Goal: Task Accomplishment & Management: Manage account settings

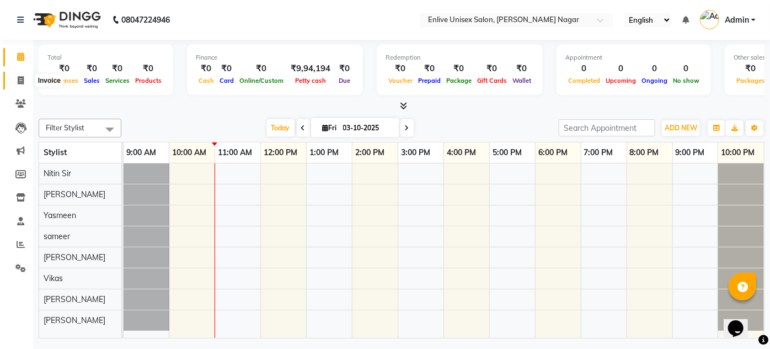
click at [23, 83] on icon at bounding box center [21, 80] width 6 height 8
select select "service"
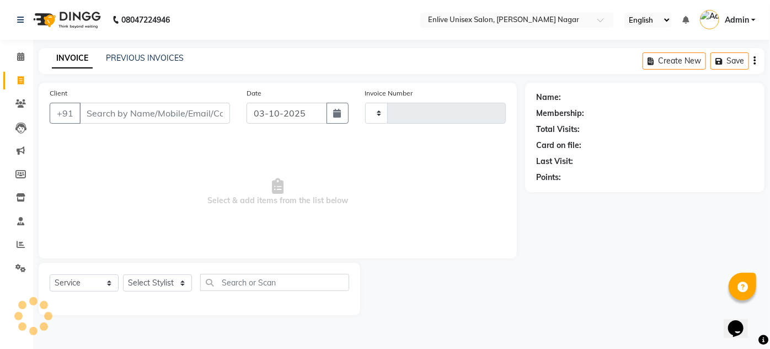
type input "0979"
select select "145"
click at [164, 110] on input "Client" at bounding box center [154, 113] width 151 height 21
click at [128, 108] on input "Client" at bounding box center [154, 113] width 151 height 21
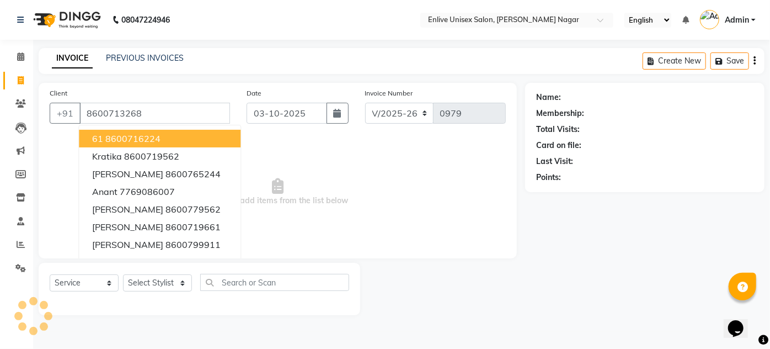
type input "8600713268"
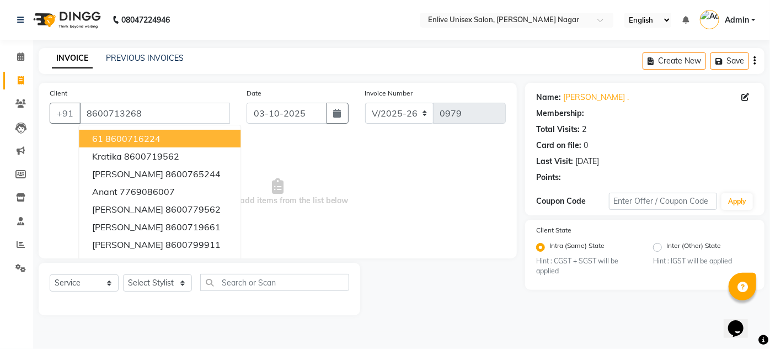
select select "1: Object"
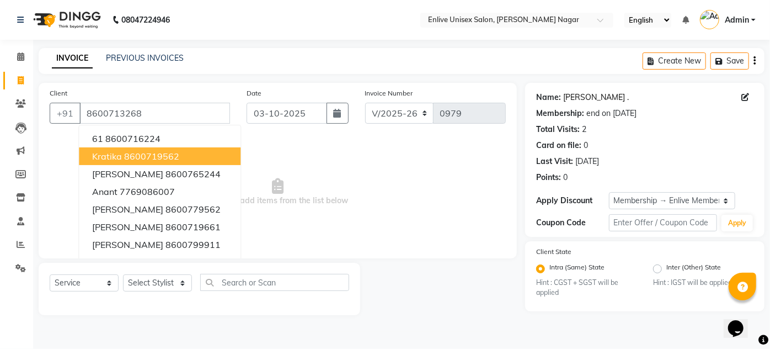
click at [599, 97] on link "Supriya Pardesi ." at bounding box center [596, 98] width 66 height 12
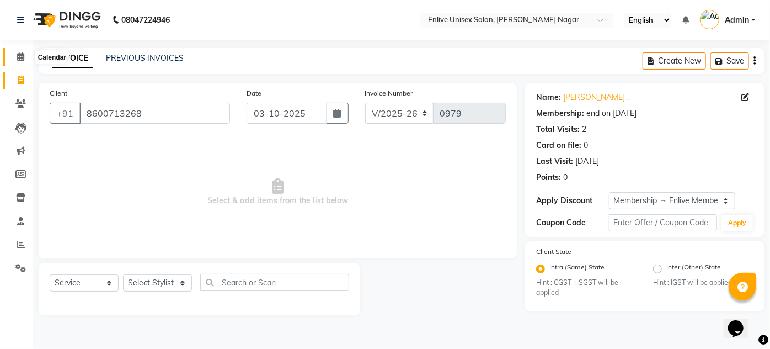
click at [16, 52] on span at bounding box center [20, 57] width 19 height 13
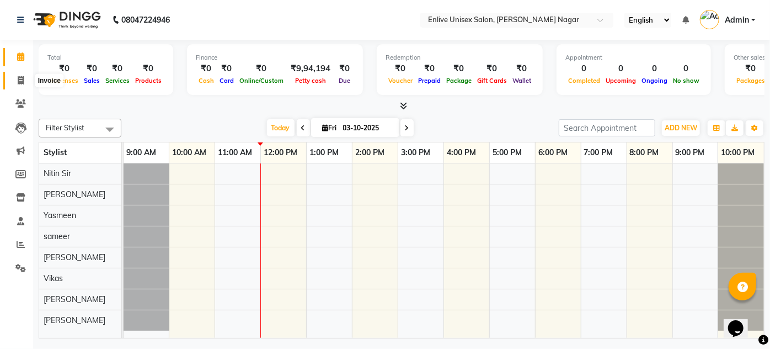
click at [12, 81] on span at bounding box center [20, 80] width 19 height 13
select select "service"
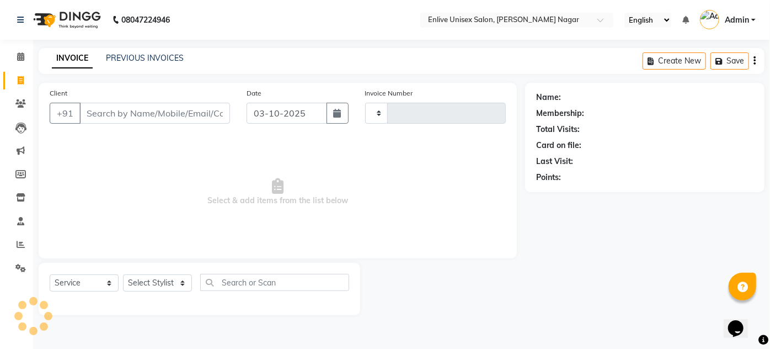
type input "0979"
select select "145"
click at [106, 114] on input "Client" at bounding box center [154, 113] width 151 height 21
click at [188, 282] on select "Select Stylist [PERSON_NAME] Nitin Sir sameer [PERSON_NAME] [PERSON_NAME] [PERS…" at bounding box center [157, 282] width 69 height 17
select select "84222"
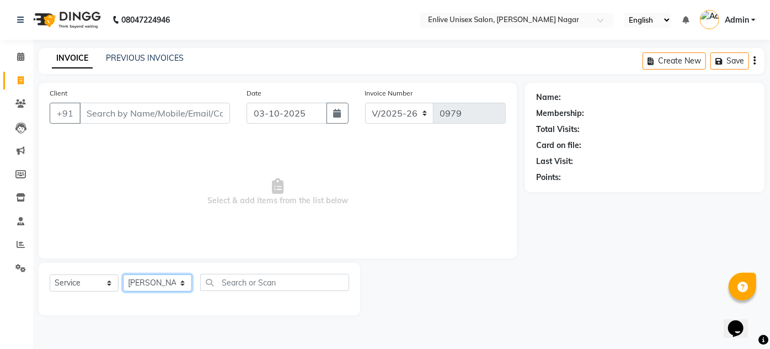
click at [123, 274] on select "Select Stylist [PERSON_NAME] Nitin Sir sameer [PERSON_NAME] [PERSON_NAME] [PERS…" at bounding box center [157, 282] width 69 height 17
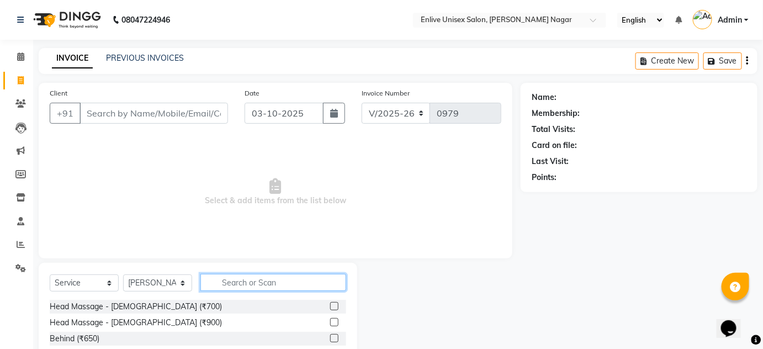
click at [233, 285] on input "text" at bounding box center [273, 282] width 146 height 17
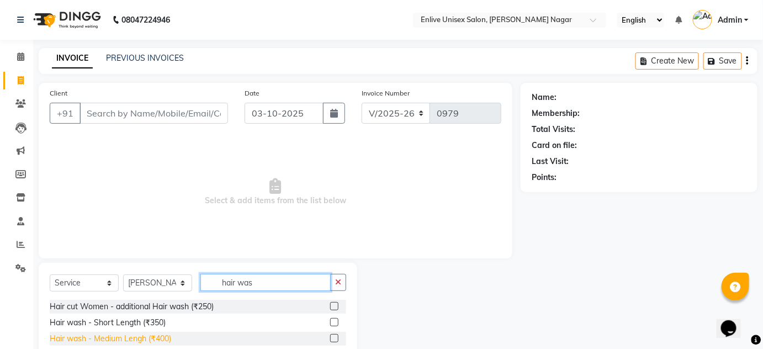
scroll to position [50, 0]
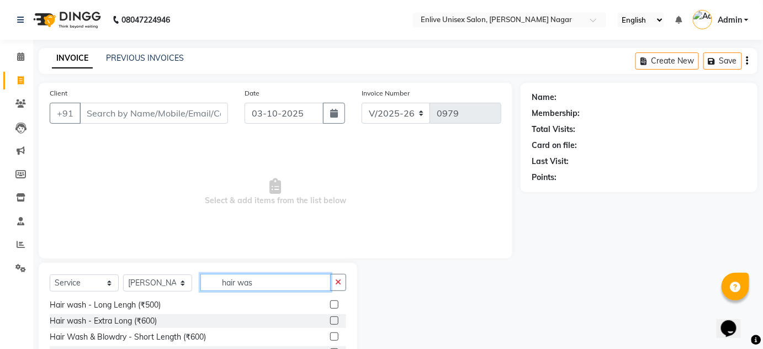
type input "hair was"
click at [330, 317] on label at bounding box center [334, 320] width 8 height 8
click at [330, 317] on input "checkbox" at bounding box center [333, 320] width 7 height 7
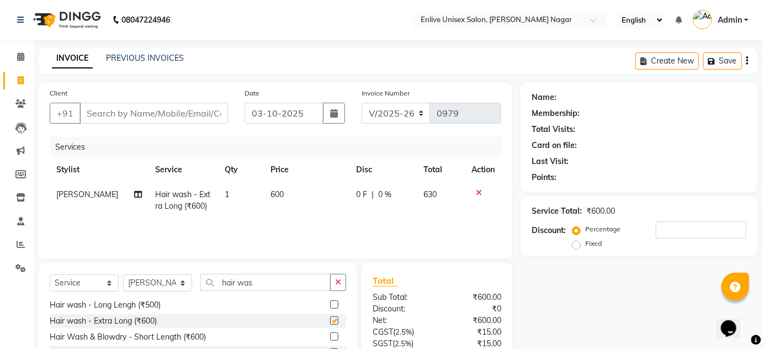
checkbox input "false"
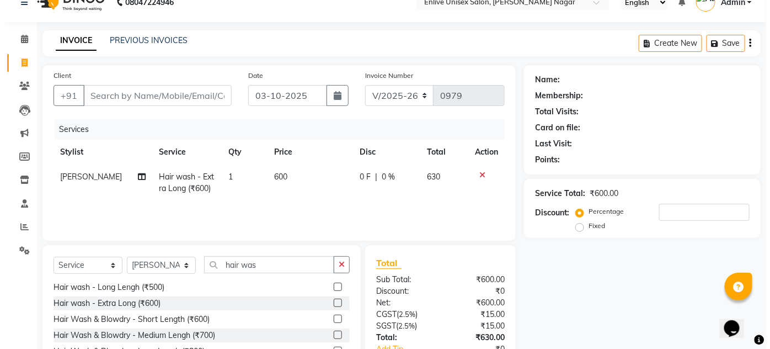
scroll to position [0, 0]
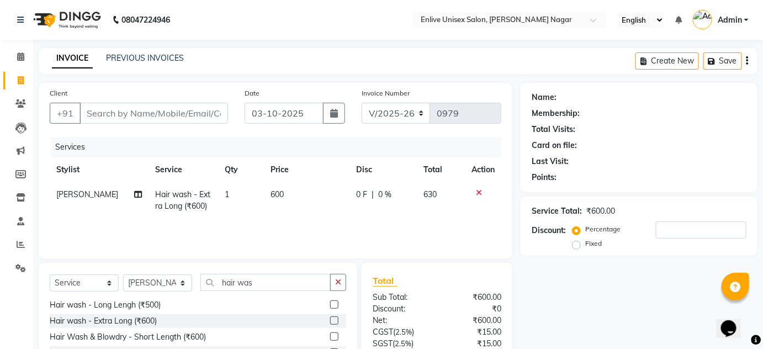
click at [477, 192] on icon at bounding box center [479, 193] width 6 height 8
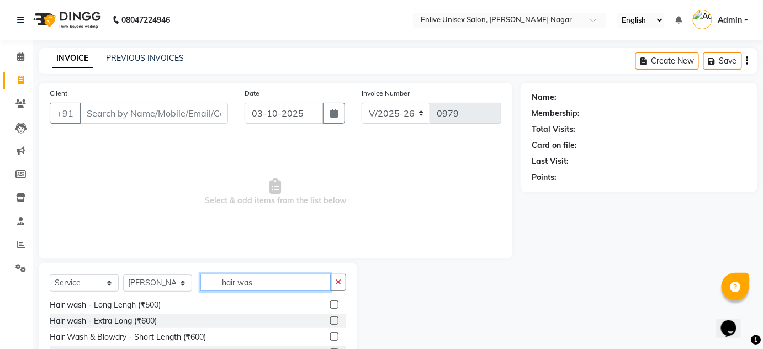
click at [289, 278] on input "hair was" at bounding box center [265, 282] width 130 height 17
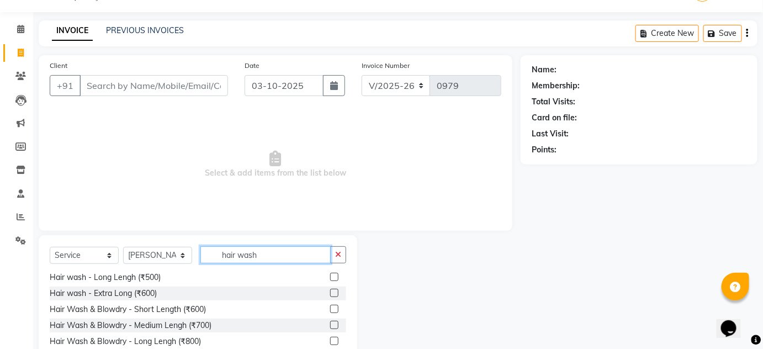
scroll to position [50, 0]
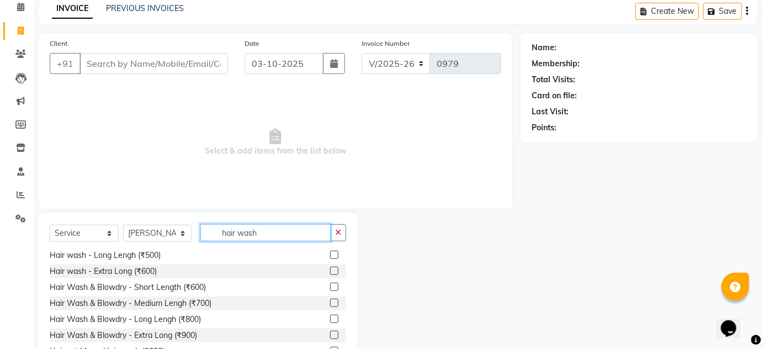
type input "hair wash"
click at [330, 255] on label at bounding box center [334, 255] width 8 height 8
click at [330, 255] on input "checkbox" at bounding box center [333, 255] width 7 height 7
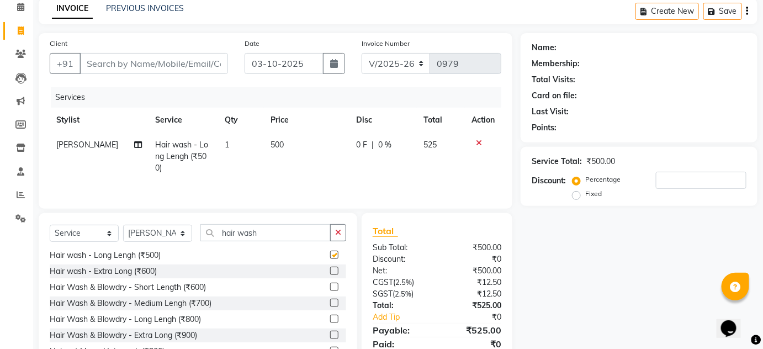
checkbox input "false"
click at [272, 138] on td "500" at bounding box center [306, 156] width 85 height 48
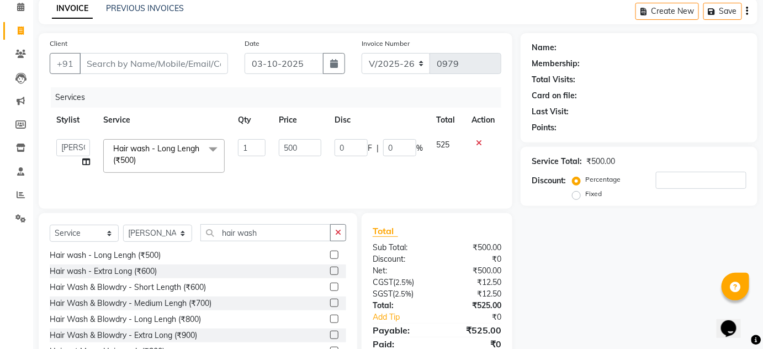
click at [274, 143] on td "500" at bounding box center [300, 155] width 56 height 47
click at [292, 147] on input "500" at bounding box center [300, 147] width 42 height 17
click at [305, 144] on input "5500" at bounding box center [300, 147] width 42 height 17
type input "550"
click at [444, 157] on td "525" at bounding box center [446, 155] width 35 height 47
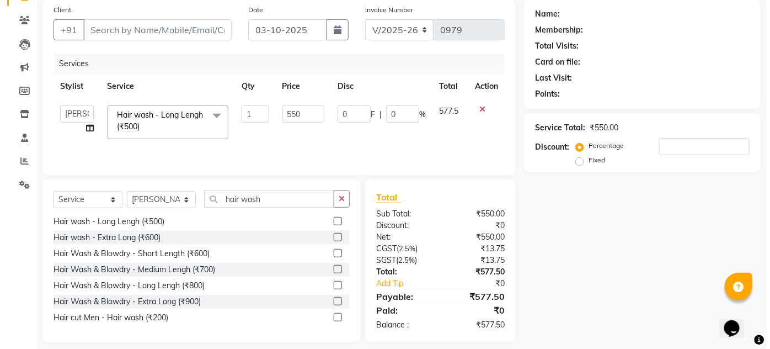
scroll to position [93, 0]
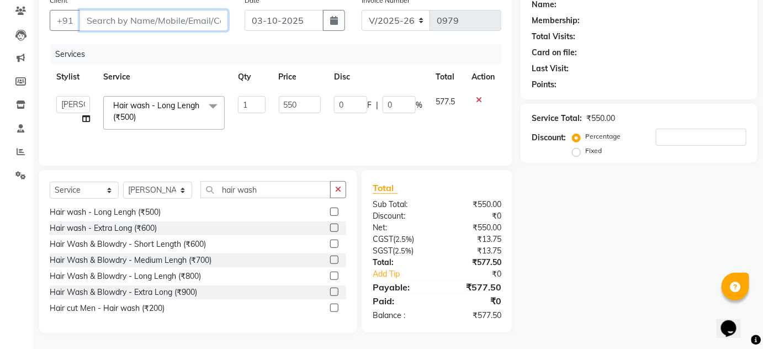
click at [141, 19] on input "Client" at bounding box center [153, 20] width 148 height 21
type input "9"
type input "0"
type input "9773719639"
click at [197, 19] on span "Add Client" at bounding box center [200, 20] width 44 height 11
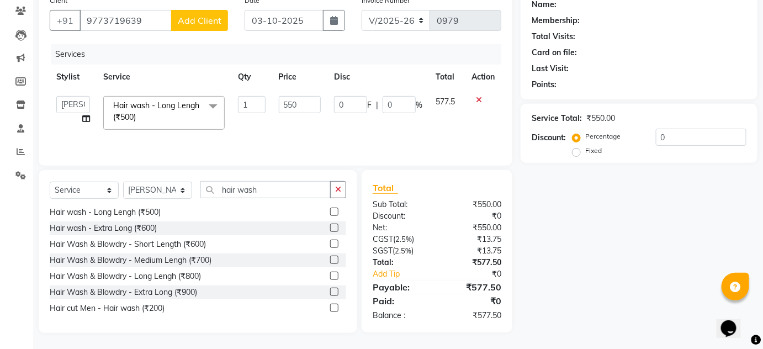
select select "22"
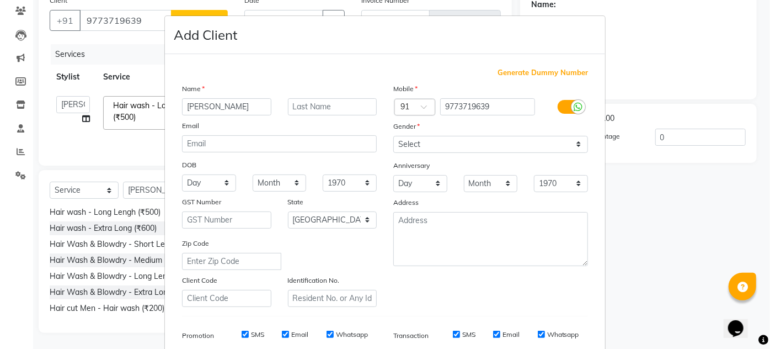
type input "[PERSON_NAME]"
click at [327, 103] on input "text" at bounding box center [332, 106] width 89 height 17
type input "."
drag, startPoint x: 571, startPoint y: 141, endPoint x: 581, endPoint y: 140, distance: 10.5
click at [571, 141] on select "Select Male Female Other Prefer Not To Say" at bounding box center [490, 144] width 195 height 17
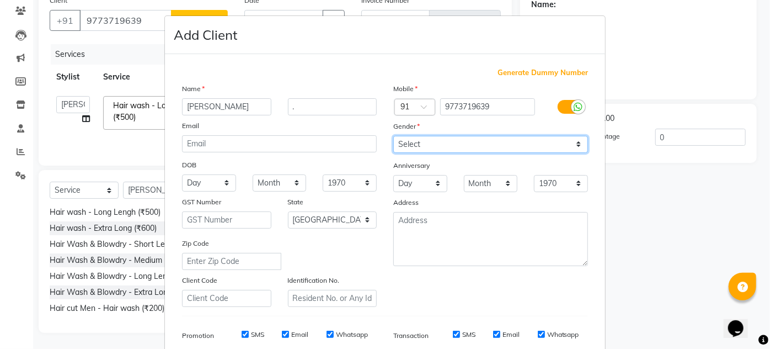
select select "male"
click at [393, 136] on select "Select Male Female Other Prefer Not To Say" at bounding box center [490, 144] width 195 height 17
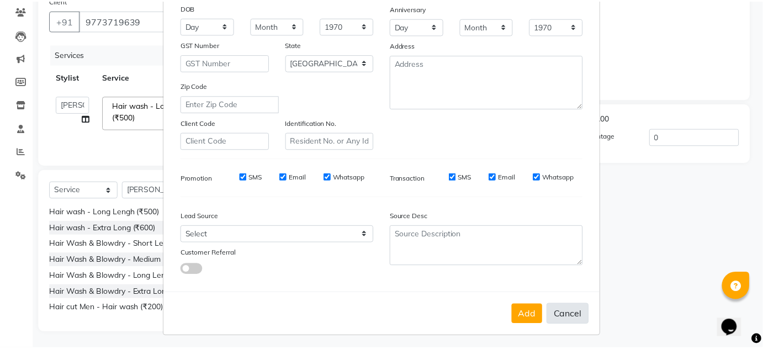
scroll to position [160, 0]
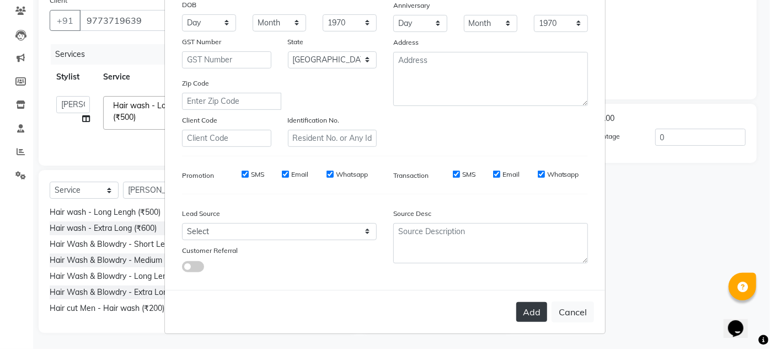
click at [526, 305] on button "Add" at bounding box center [532, 312] width 31 height 20
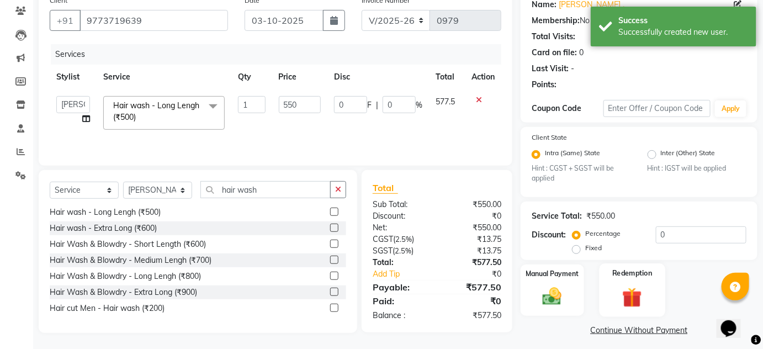
scroll to position [98, 0]
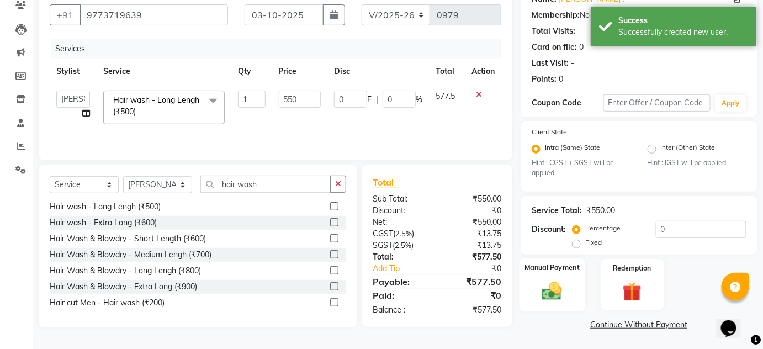
click at [561, 290] on img at bounding box center [552, 291] width 32 height 23
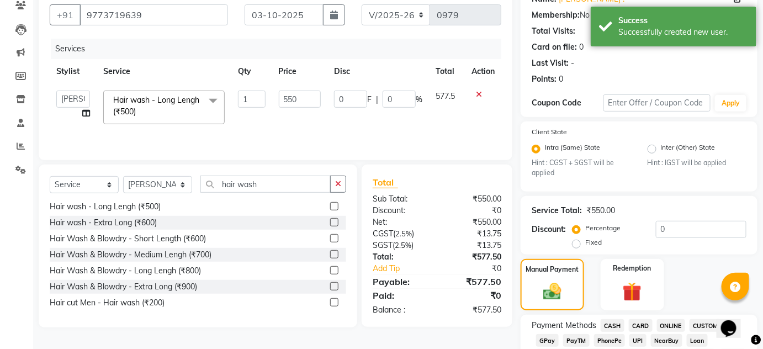
click at [642, 321] on span "CARD" at bounding box center [641, 325] width 24 height 13
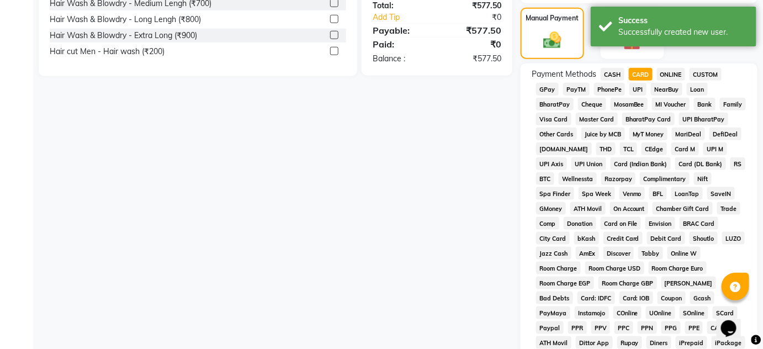
scroll to position [556, 0]
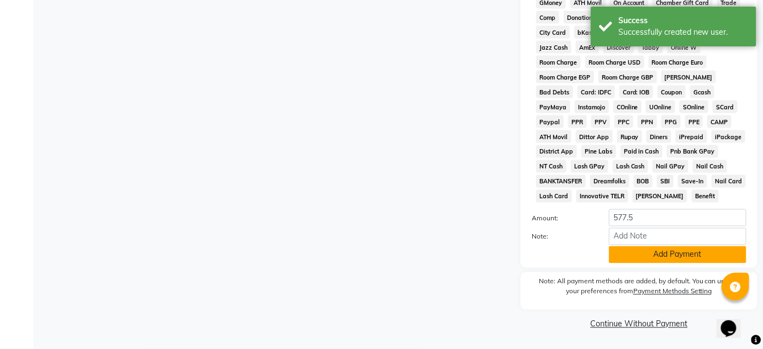
click at [662, 254] on button "Add Payment" at bounding box center [677, 254] width 137 height 17
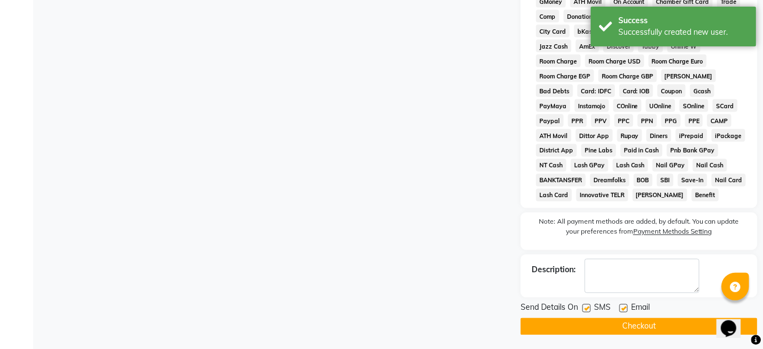
click at [643, 324] on button "Checkout" at bounding box center [638, 326] width 237 height 17
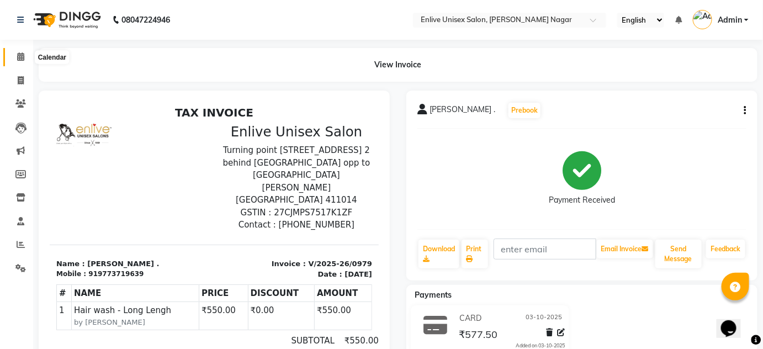
click at [17, 56] on span at bounding box center [20, 57] width 19 height 13
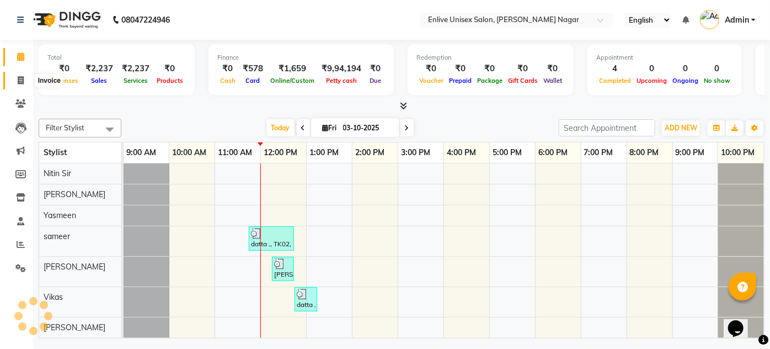
click at [20, 78] on icon at bounding box center [21, 80] width 6 height 8
select select "service"
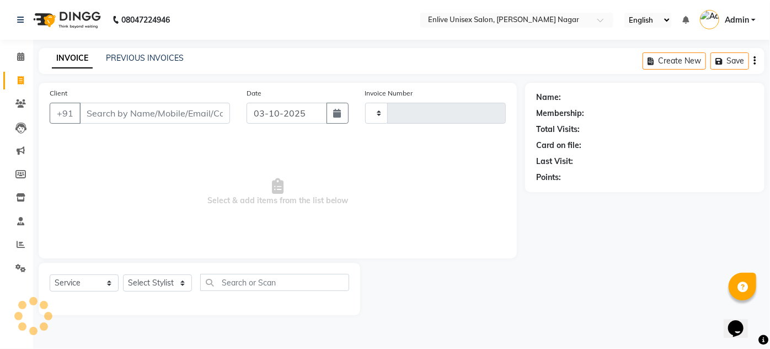
type input "0981"
select select "145"
click at [175, 58] on link "PREVIOUS INVOICES" at bounding box center [145, 58] width 78 height 10
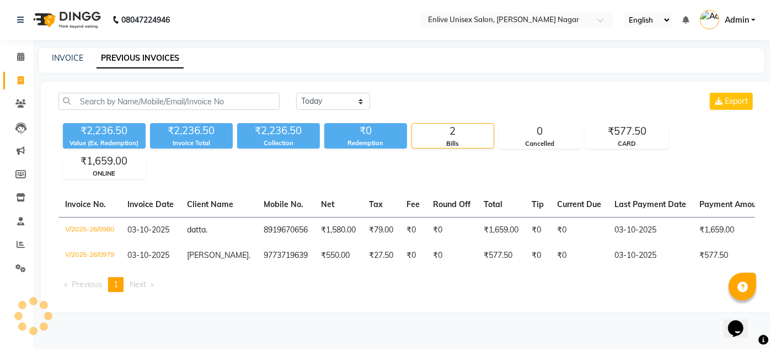
click at [155, 289] on li "Next page" at bounding box center [141, 284] width 35 height 15
click at [122, 289] on li "You're on page 1" at bounding box center [115, 284] width 15 height 15
click at [146, 289] on span "Next page" at bounding box center [138, 284] width 17 height 10
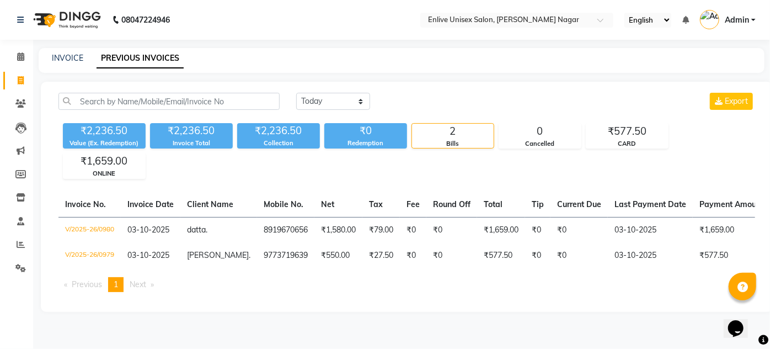
click at [91, 289] on span "Previous page" at bounding box center [87, 284] width 30 height 10
click at [58, 63] on div "INVOICE" at bounding box center [67, 58] width 31 height 12
click at [60, 63] on div "INVOICE" at bounding box center [67, 58] width 31 height 12
click at [72, 57] on link "INVOICE" at bounding box center [67, 58] width 31 height 10
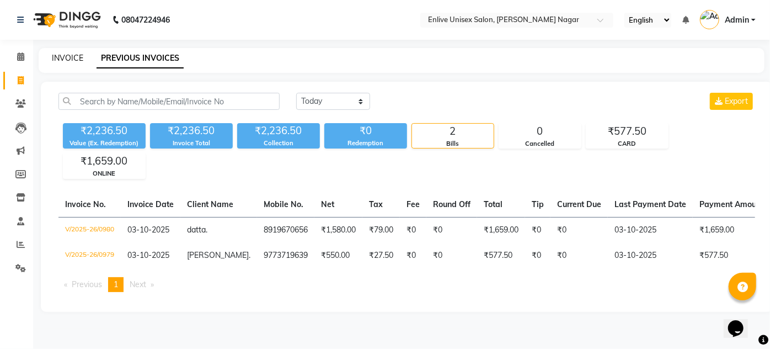
select select "service"
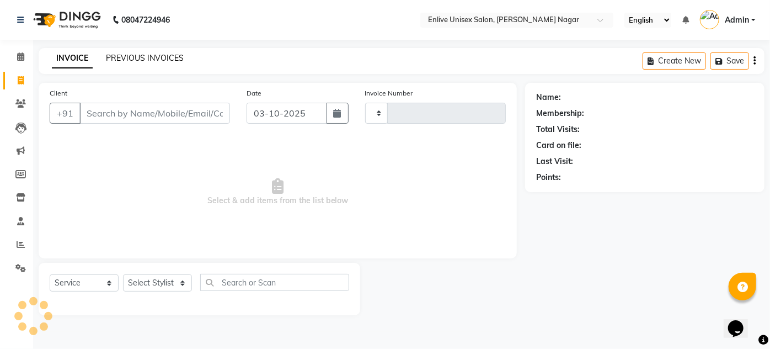
type input "0981"
select select "145"
click at [161, 54] on link "PREVIOUS INVOICES" at bounding box center [145, 58] width 78 height 10
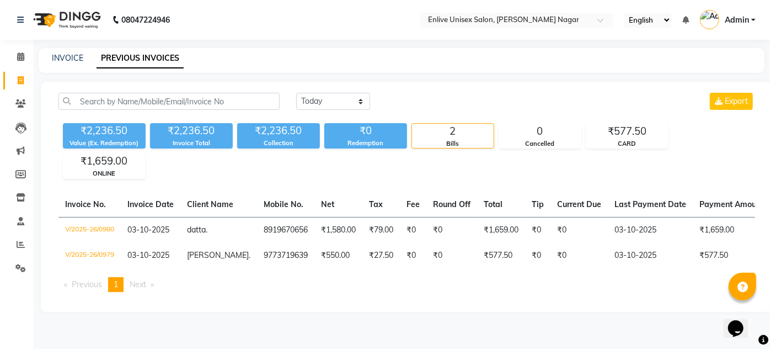
click at [89, 289] on span "Previous page" at bounding box center [87, 284] width 30 height 10
click at [131, 290] on li "Next page" at bounding box center [141, 284] width 35 height 15
click at [119, 282] on div "Invoice No. Invoice Date Client Name Mobile No. Net Tax Fee Round Off Total Tip…" at bounding box center [407, 246] width 710 height 109
click at [118, 286] on span "1" at bounding box center [116, 284] width 4 height 10
click at [117, 288] on span "1" at bounding box center [116, 284] width 4 height 10
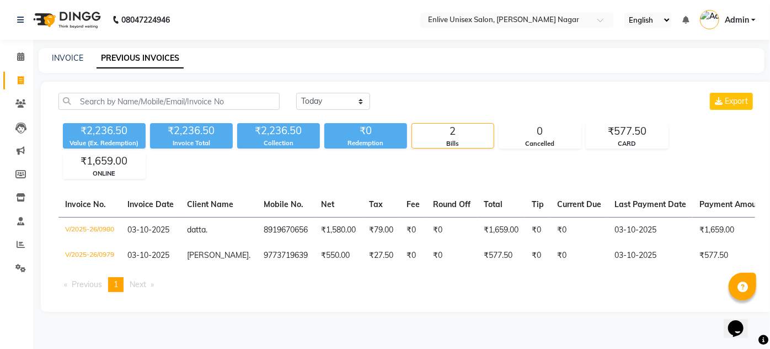
click at [117, 288] on span "1" at bounding box center [116, 284] width 4 height 10
click at [361, 102] on select "[DATE] [DATE] Custom Range" at bounding box center [333, 101] width 74 height 17
select select "[DATE]"
click at [296, 93] on select "[DATE] [DATE] Custom Range" at bounding box center [333, 101] width 74 height 17
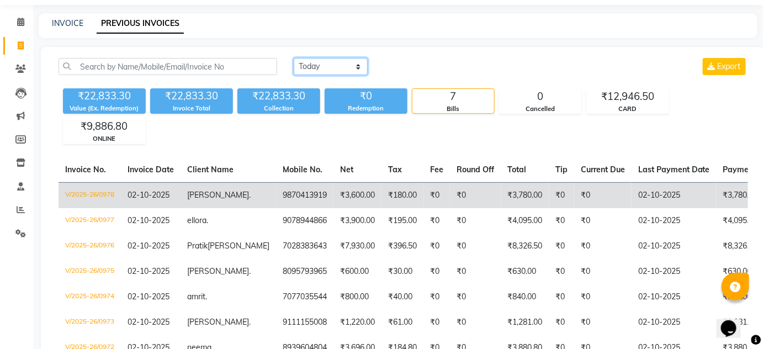
scroll to position [123, 0]
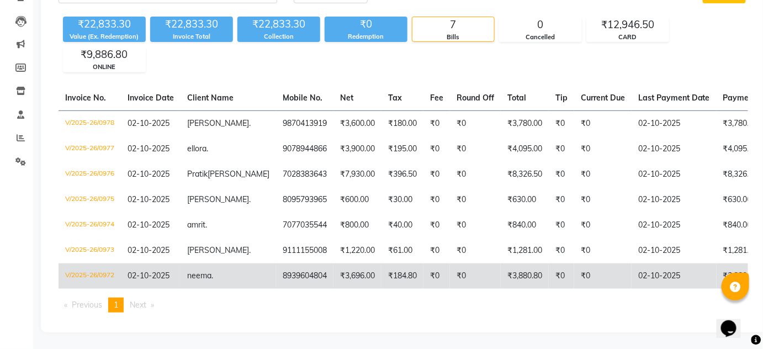
click at [147, 263] on td "02-10-2025" at bounding box center [151, 275] width 60 height 25
click at [276, 266] on td "8939604804" at bounding box center [304, 275] width 57 height 25
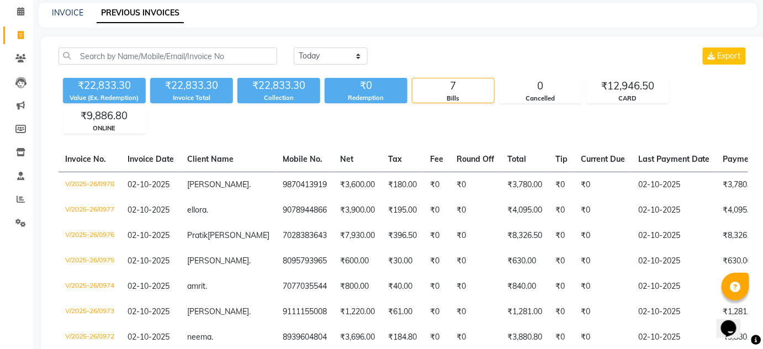
scroll to position [0, 0]
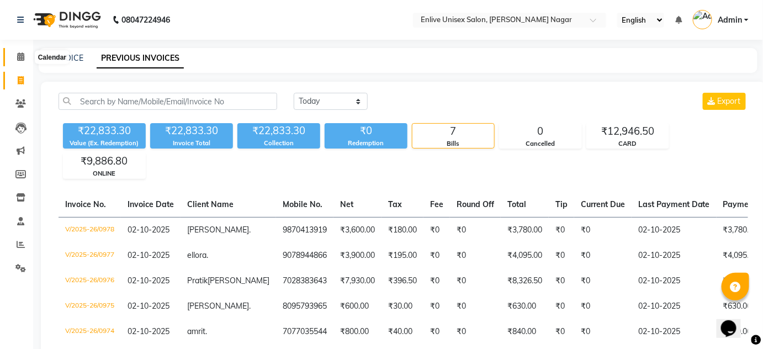
click at [20, 52] on span at bounding box center [20, 57] width 19 height 13
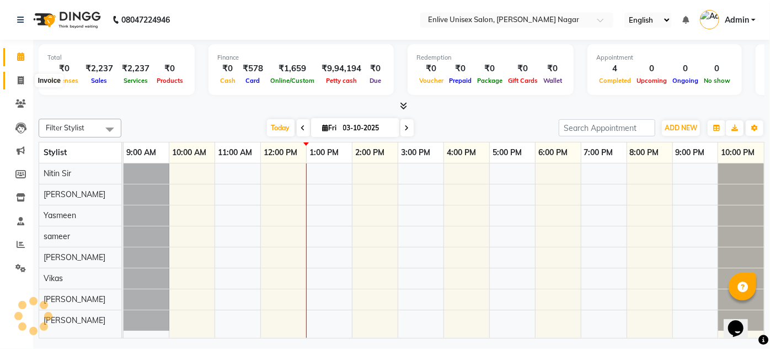
click at [18, 77] on icon at bounding box center [21, 80] width 6 height 8
select select "service"
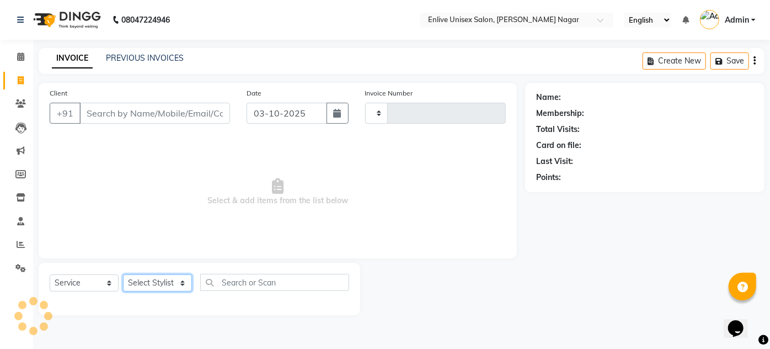
click at [182, 284] on select "Select Stylist" at bounding box center [157, 282] width 69 height 17
type input "0981"
select select "145"
select select "84498"
click at [123, 274] on select "Select Stylist [PERSON_NAME] Nitin Sir sameer [PERSON_NAME] [PERSON_NAME] [PERS…" at bounding box center [157, 282] width 69 height 17
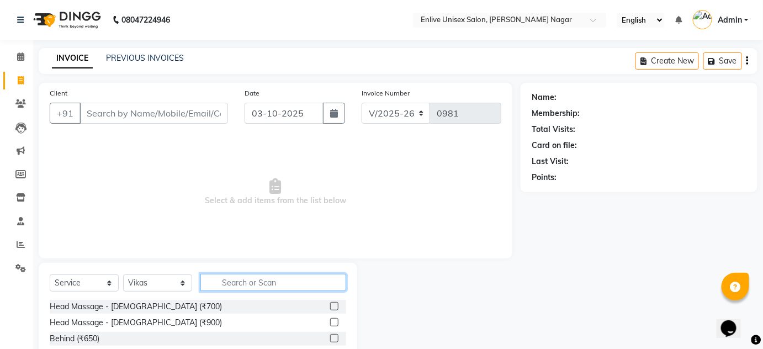
click at [232, 282] on input "text" at bounding box center [273, 282] width 146 height 17
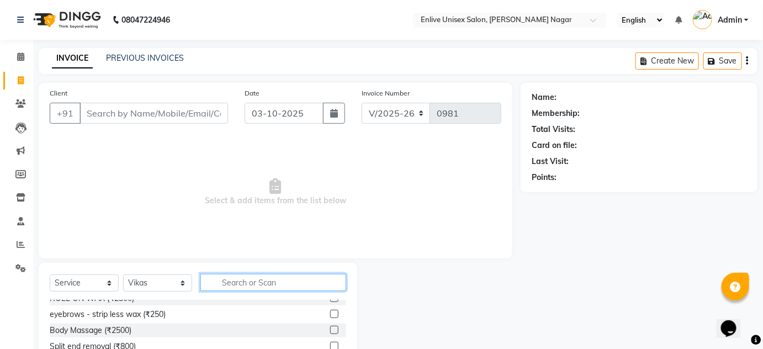
scroll to position [50, 0]
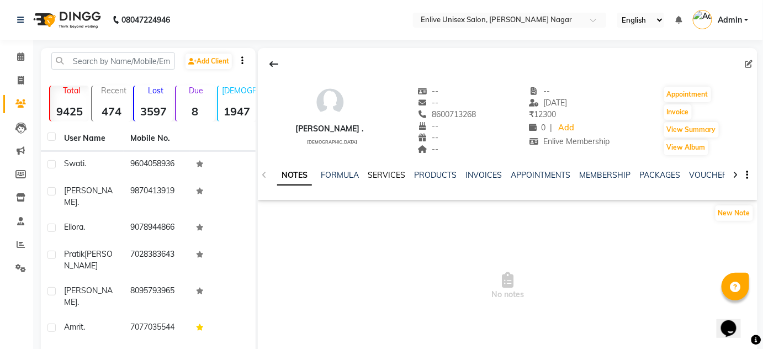
click at [404, 175] on ul "NOTES FORMULA SERVICES PRODUCTS INVOICES APPOINTMENTS MEMBERSHIP PACKAGES VOUCH…" at bounding box center [627, 175] width 701 height 12
click at [393, 175] on link "SERVICES" at bounding box center [387, 175] width 38 height 10
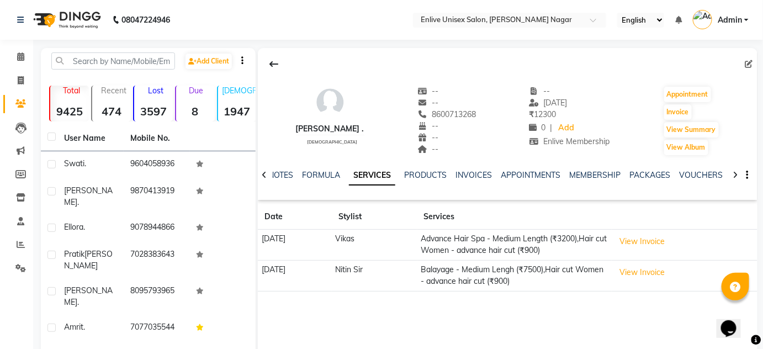
drag, startPoint x: 435, startPoint y: 114, endPoint x: 486, endPoint y: 111, distance: 50.9
click at [486, 111] on div "supriya pardesi . female -- -- 8600713268 Mobile No. -- -- -- -- 12-09-2025 ₹ 1…" at bounding box center [507, 115] width 499 height 82
copy span "8600713268"
click at [13, 110] on link "Clients" at bounding box center [16, 104] width 26 height 18
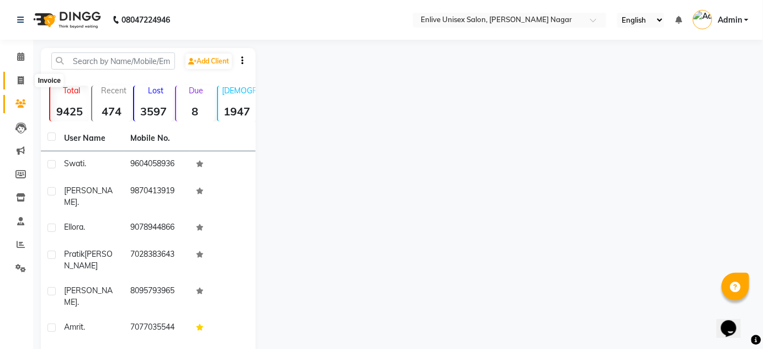
click at [23, 80] on icon at bounding box center [21, 80] width 6 height 8
select select "145"
select select "service"
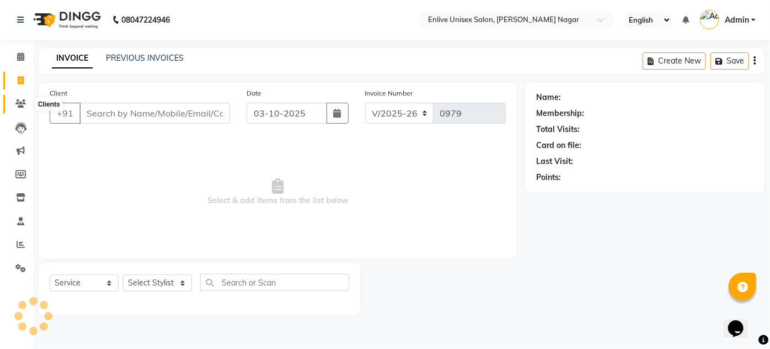
click at [25, 107] on icon at bounding box center [20, 103] width 10 height 8
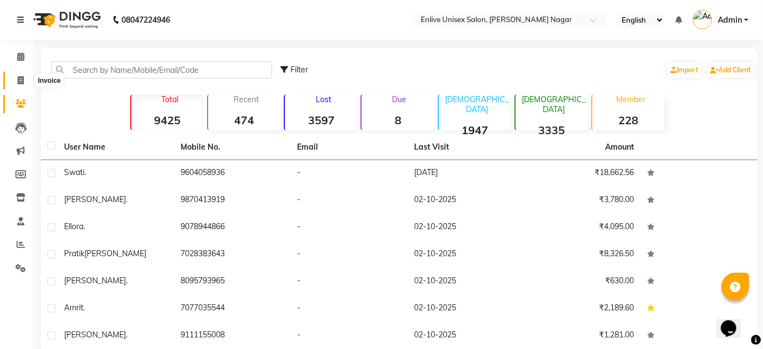
click at [14, 82] on span at bounding box center [20, 80] width 19 height 13
select select "service"
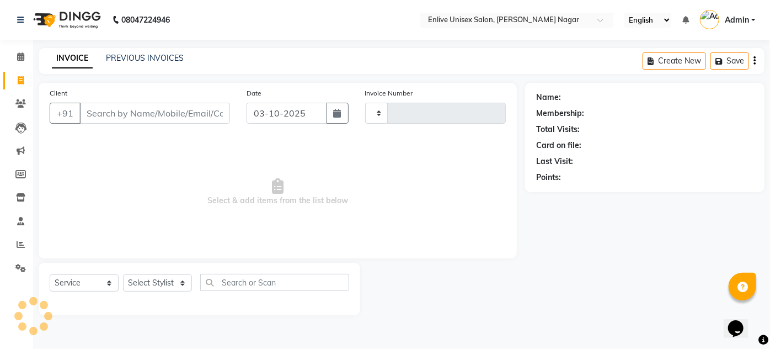
type input "0979"
select select "145"
click at [157, 50] on div "INVOICE PREVIOUS INVOICES Create New Save" at bounding box center [402, 61] width 726 height 26
click at [155, 63] on link "PREVIOUS INVOICES" at bounding box center [145, 58] width 78 height 10
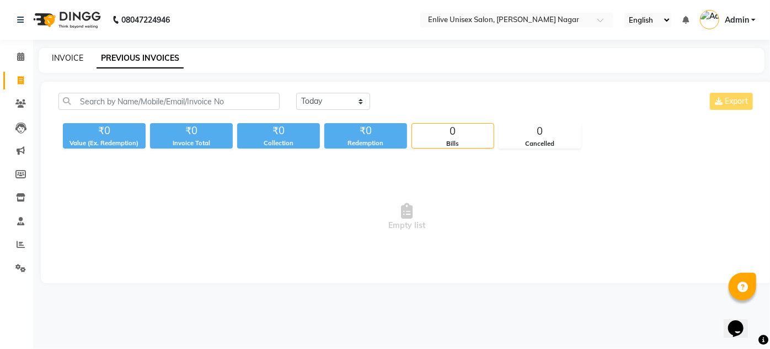
click at [58, 55] on link "INVOICE" at bounding box center [67, 58] width 31 height 10
select select "145"
select select "service"
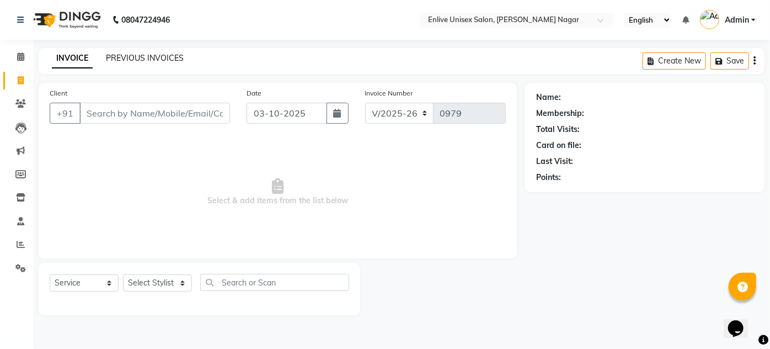
click at [148, 54] on link "PREVIOUS INVOICES" at bounding box center [145, 58] width 78 height 10
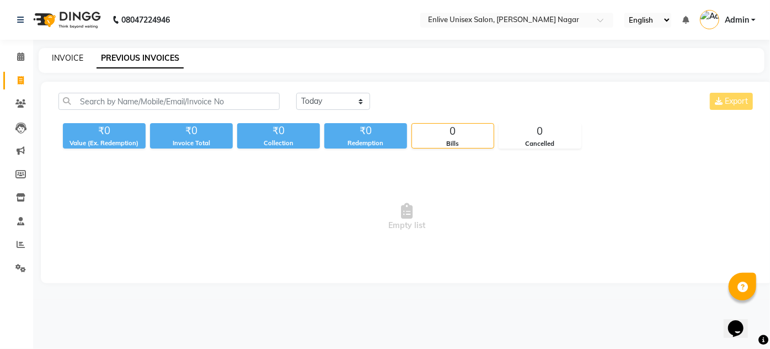
click at [63, 58] on link "INVOICE" at bounding box center [67, 58] width 31 height 10
select select "service"
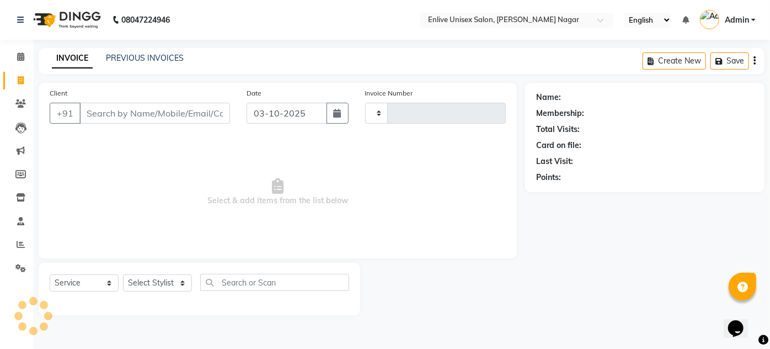
type input "0979"
select select "145"
click at [180, 284] on select "Select Stylist Arti lohar Nitin Sir sameer sapna shahrukh Shubhangi Vikas Yasme…" at bounding box center [157, 282] width 69 height 17
click at [123, 274] on select "Select Stylist Arti lohar Nitin Sir sameer sapna shahrukh Shubhangi Vikas Yasme…" at bounding box center [157, 282] width 69 height 17
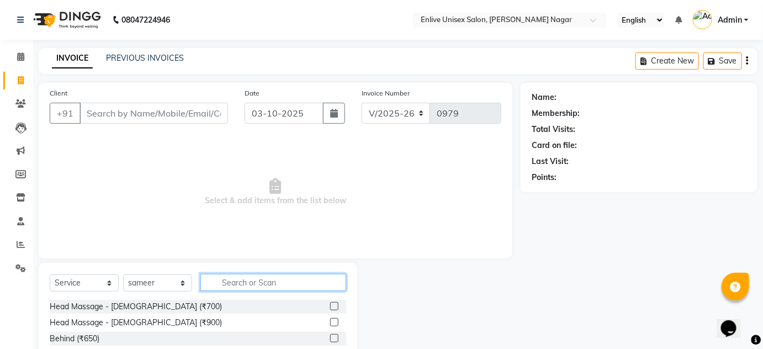
click at [257, 284] on input "text" at bounding box center [273, 282] width 146 height 17
click at [182, 279] on select "Select Stylist Arti lohar Nitin Sir sameer sapna shahrukh Shubhangi Vikas Yasme…" at bounding box center [157, 282] width 69 height 17
select select "84498"
click at [123, 274] on select "Select Stylist Arti lohar Nitin Sir sameer sapna shahrukh Shubhangi Vikas Yasme…" at bounding box center [157, 282] width 69 height 17
click at [253, 284] on input "text" at bounding box center [273, 282] width 146 height 17
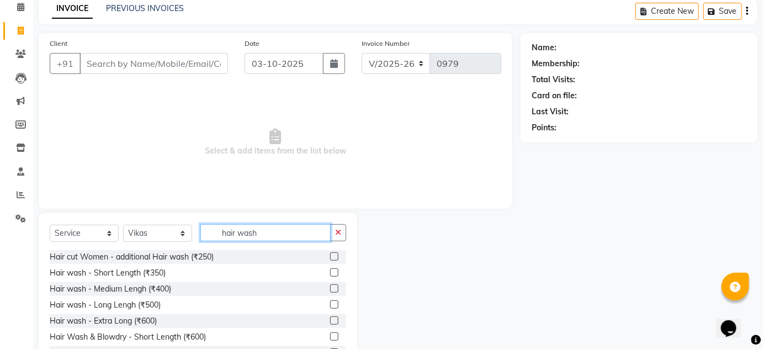
type input "hair wash"
click at [330, 284] on label at bounding box center [334, 288] width 8 height 8
click at [330, 285] on input "checkbox" at bounding box center [333, 288] width 7 height 7
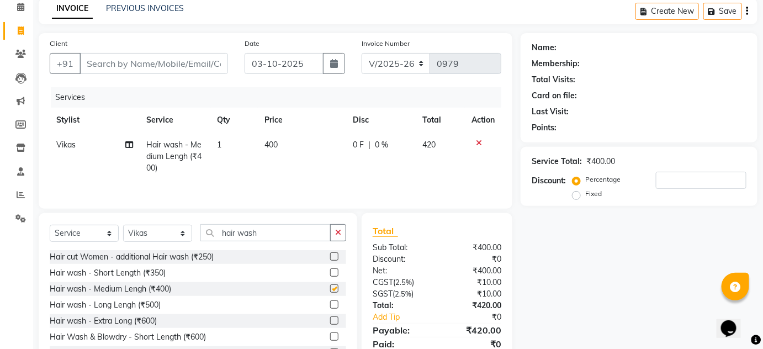
checkbox input "false"
click at [286, 230] on input "hair wash" at bounding box center [265, 232] width 130 height 17
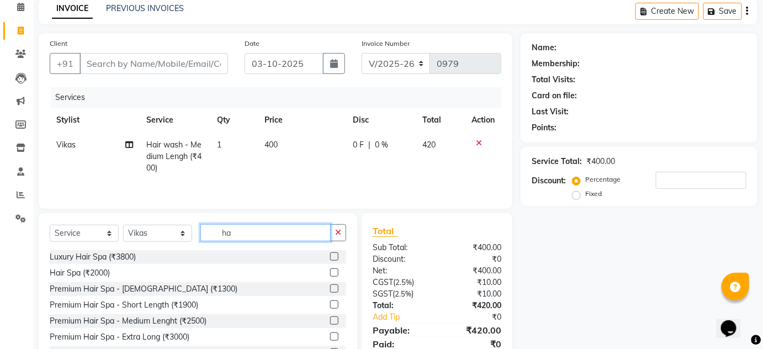
type input "h"
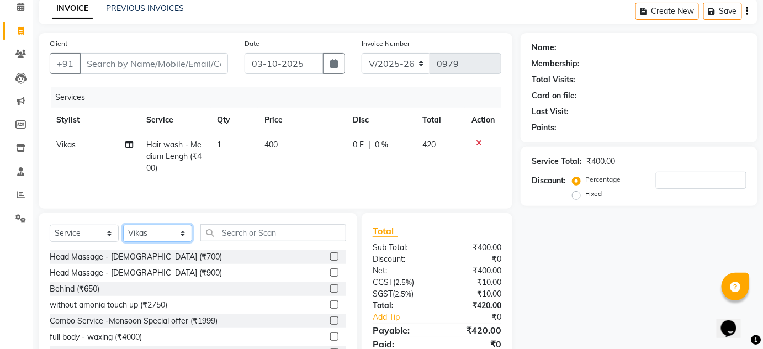
click at [181, 232] on select "Select Stylist Arti lohar Nitin Sir sameer sapna shahrukh Shubhangi Vikas Yasme…" at bounding box center [157, 233] width 69 height 17
select select "75723"
click at [123, 225] on select "Select Stylist Arti lohar Nitin Sir sameer sapna shahrukh Shubhangi Vikas Yasme…" at bounding box center [157, 233] width 69 height 17
click at [227, 232] on input "text" at bounding box center [273, 232] width 146 height 17
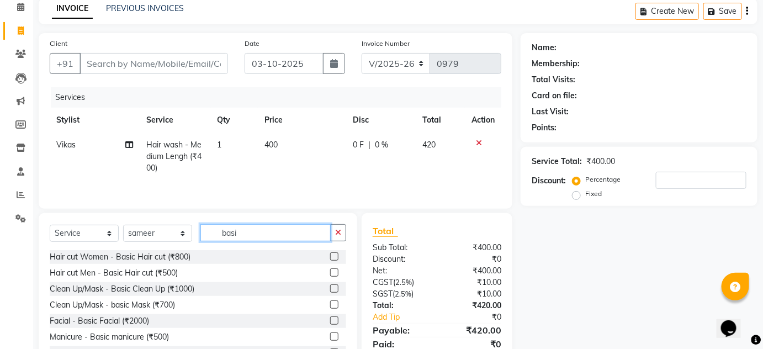
type input "basi"
click at [330, 275] on label at bounding box center [334, 272] width 8 height 8
click at [330, 275] on input "checkbox" at bounding box center [333, 272] width 7 height 7
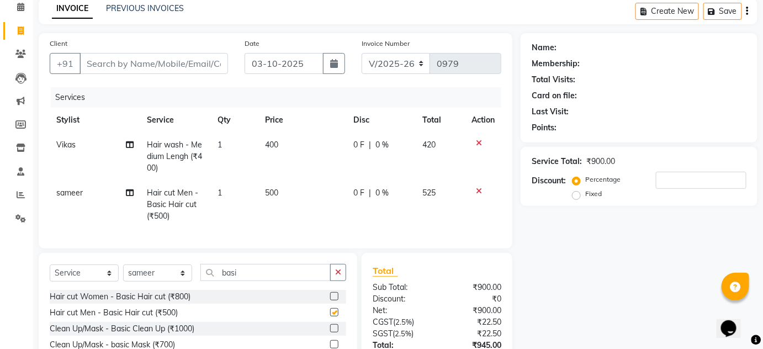
checkbox input "false"
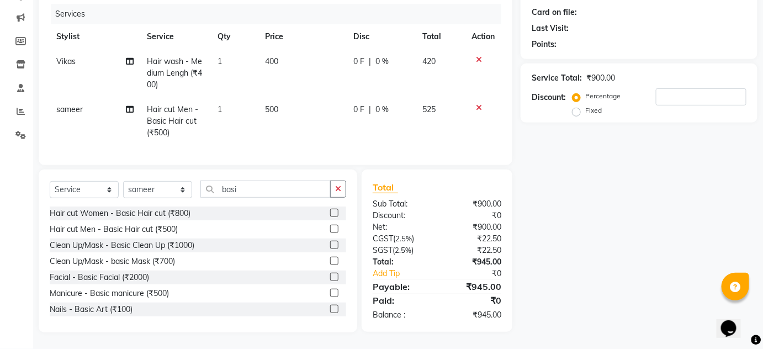
scroll to position [90, 0]
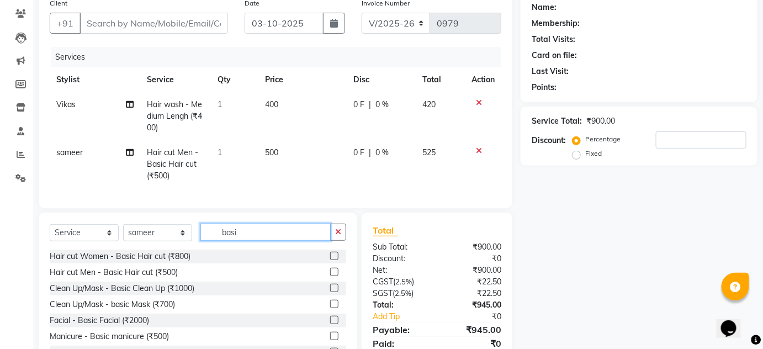
click at [265, 240] on input "basi" at bounding box center [265, 231] width 130 height 17
type input "b"
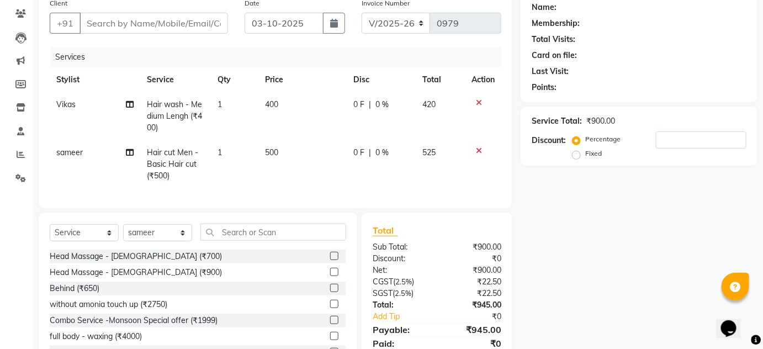
click at [479, 100] on icon at bounding box center [479, 103] width 6 height 8
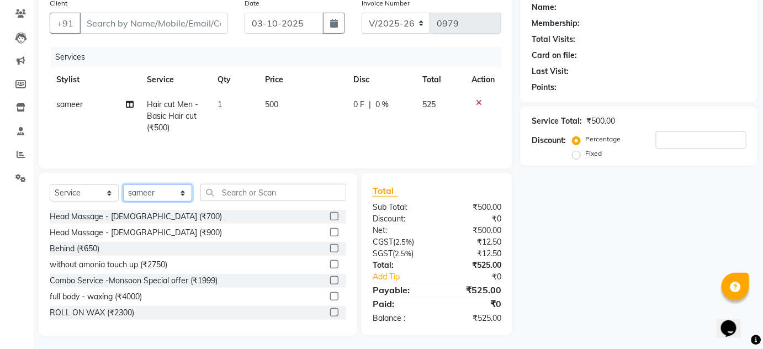
click at [182, 192] on select "Select Stylist Arti lohar Nitin Sir sameer sapna shahrukh Shubhangi Vikas Yasme…" at bounding box center [157, 192] width 69 height 17
select select "84498"
click at [123, 184] on select "Select Stylist Arti lohar Nitin Sir sameer sapna shahrukh Shubhangi Vikas Yasme…" at bounding box center [157, 192] width 69 height 17
click at [260, 188] on input "text" at bounding box center [273, 192] width 146 height 17
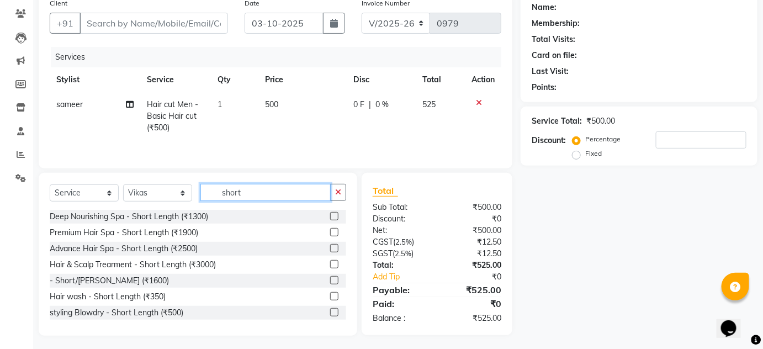
type input "short"
click at [330, 296] on label at bounding box center [334, 296] width 8 height 8
click at [330, 296] on input "checkbox" at bounding box center [333, 296] width 7 height 7
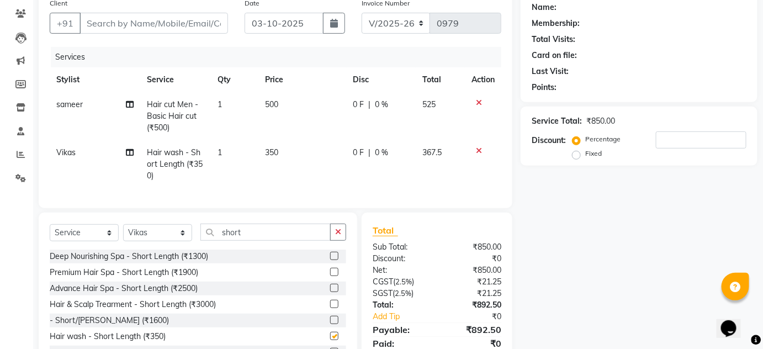
checkbox input "false"
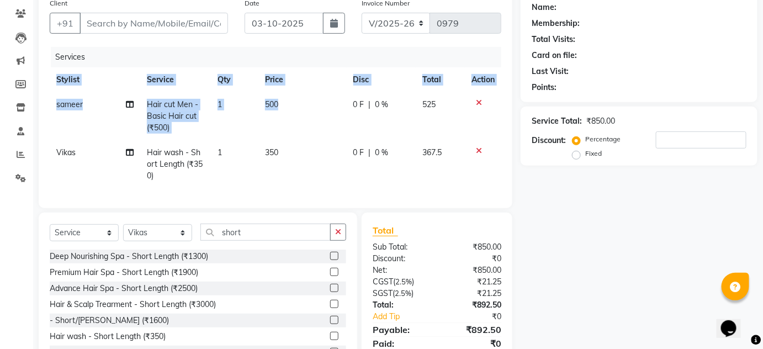
drag, startPoint x: 397, startPoint y: 98, endPoint x: 528, endPoint y: 90, distance: 130.5
click at [524, 91] on div "Client +91 Date 03-10-2025 Invoice Number V/2025 V/2025-26 0979 Services Stylis…" at bounding box center [397, 184] width 735 height 382
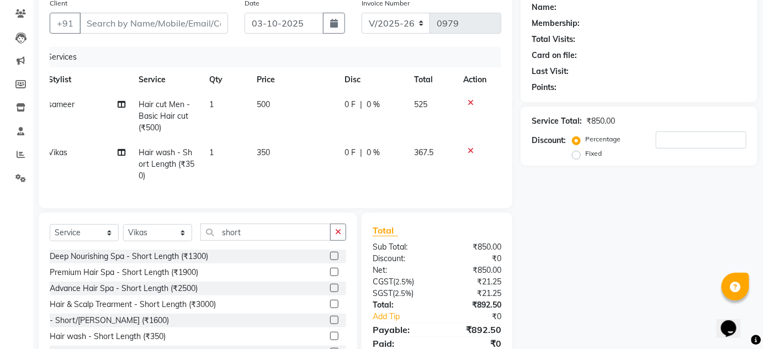
click at [582, 204] on div "Name: Membership: Total Visits: Card on file: Last Visit: Points: Service Total…" at bounding box center [642, 184] width 245 height 382
click at [470, 149] on icon at bounding box center [470, 151] width 6 height 8
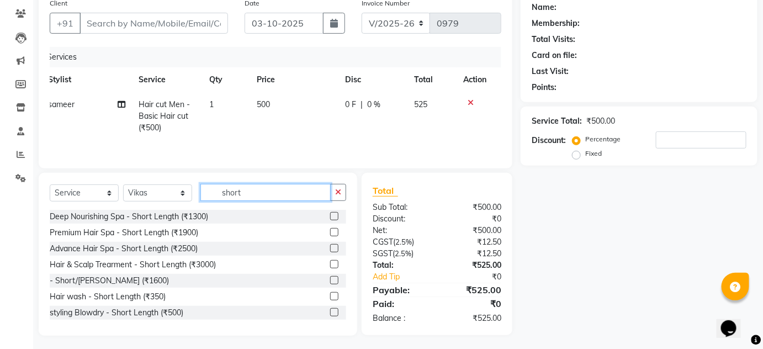
click at [266, 195] on input "short" at bounding box center [265, 192] width 130 height 17
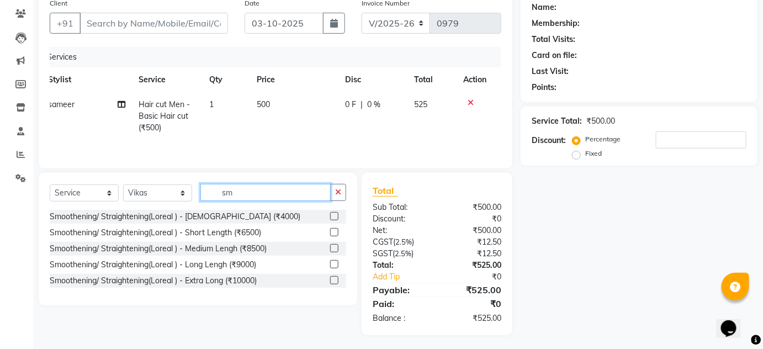
type input "s"
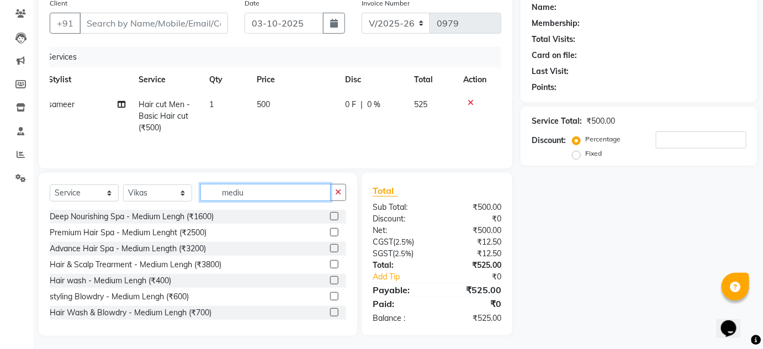
type input "mediu"
click at [330, 280] on label at bounding box center [334, 280] width 8 height 8
click at [330, 280] on input "checkbox" at bounding box center [333, 280] width 7 height 7
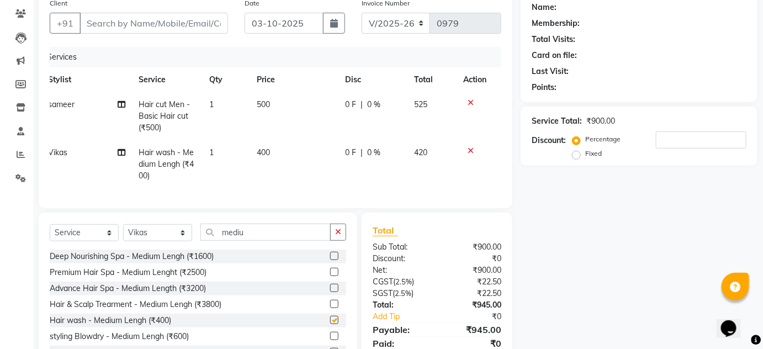
checkbox input "false"
click at [269, 234] on input "mediu" at bounding box center [265, 231] width 130 height 17
type input "m"
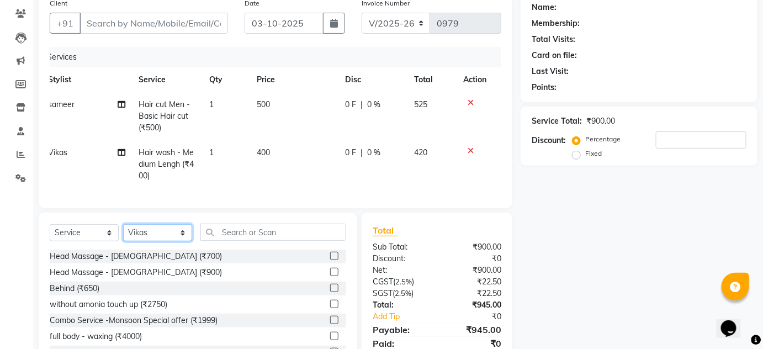
click at [180, 237] on select "Select Stylist Arti lohar Nitin Sir sameer sapna shahrukh Shubhangi Vikas Yasme…" at bounding box center [157, 232] width 69 height 17
click at [123, 231] on select "Select Stylist Arti lohar Nitin Sir sameer sapna shahrukh Shubhangi Vikas Yasme…" at bounding box center [157, 232] width 69 height 17
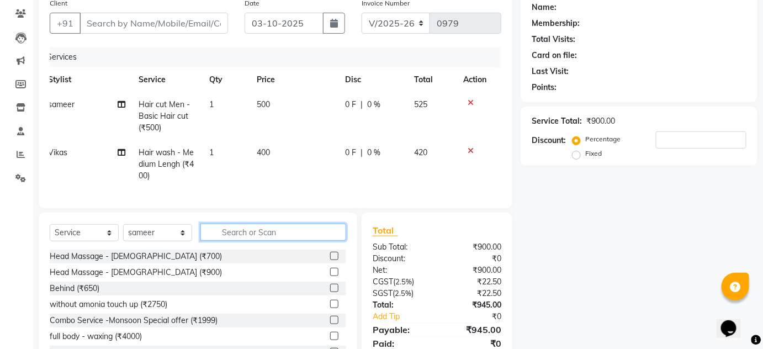
click at [234, 241] on input "text" at bounding box center [273, 231] width 146 height 17
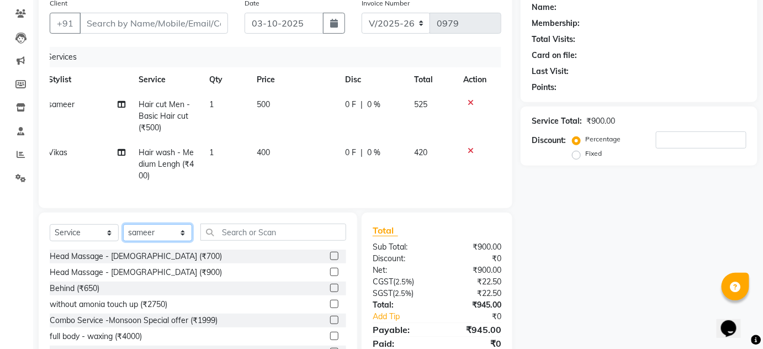
click at [179, 236] on select "Select Stylist Arti lohar Nitin Sir sameer sapna shahrukh Shubhangi Vikas Yasme…" at bounding box center [157, 232] width 69 height 17
click at [123, 231] on select "Select Stylist Arti lohar Nitin Sir sameer sapna shahrukh Shubhangi Vikas Yasme…" at bounding box center [157, 232] width 69 height 17
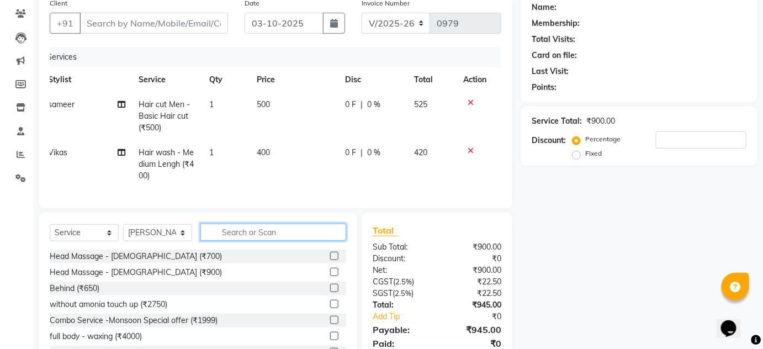
click at [238, 241] on input "text" at bounding box center [273, 231] width 146 height 17
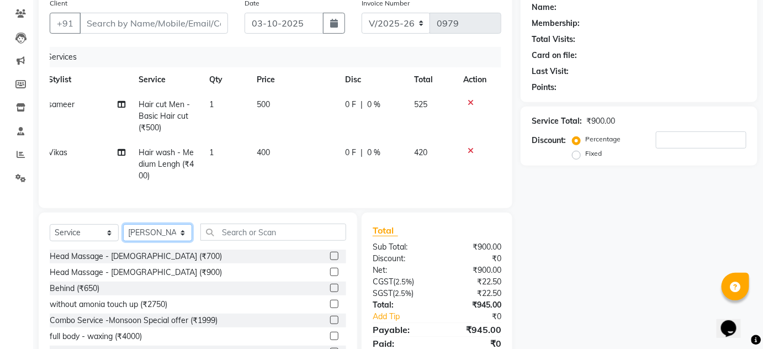
click at [179, 237] on select "Select Stylist Arti lohar Nitin Sir sameer sapna shahrukh Shubhangi Vikas Yasme…" at bounding box center [157, 232] width 69 height 17
click at [123, 231] on select "Select Stylist Arti lohar Nitin Sir sameer sapna shahrukh Shubhangi Vikas Yasme…" at bounding box center [157, 232] width 69 height 17
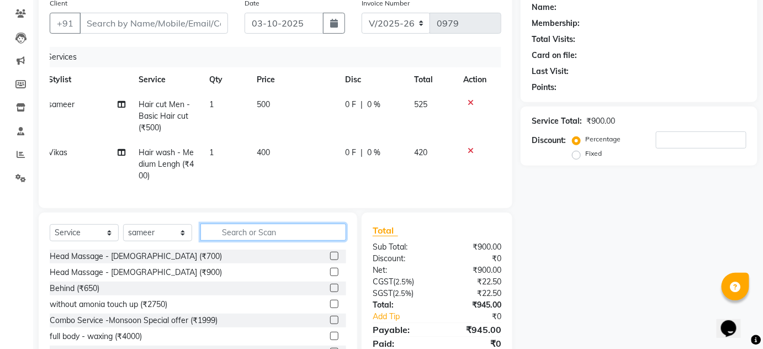
click at [234, 236] on input "text" at bounding box center [273, 231] width 146 height 17
click at [469, 150] on icon at bounding box center [470, 151] width 6 height 8
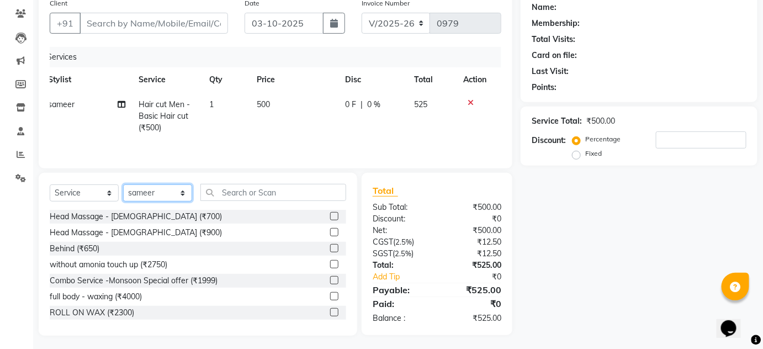
click at [186, 190] on select "Select Stylist Arti lohar Nitin Sir sameer sapna shahrukh Shubhangi Vikas Yasme…" at bounding box center [157, 192] width 69 height 17
select select "84498"
click at [123, 184] on select "Select Stylist Arti lohar Nitin Sir sameer sapna shahrukh Shubhangi Vikas Yasme…" at bounding box center [157, 192] width 69 height 17
click at [237, 194] on input "text" at bounding box center [273, 192] width 146 height 17
type input "b"
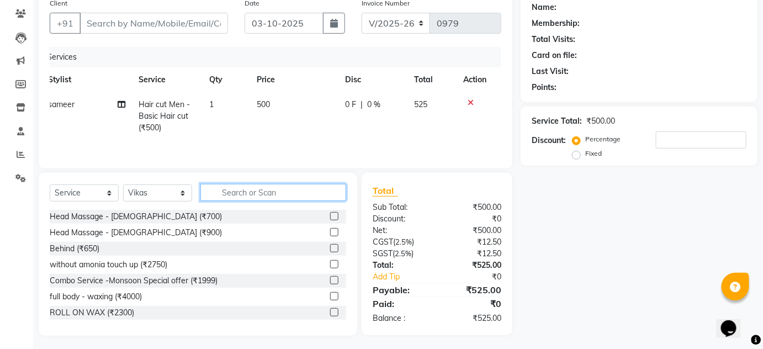
type input "h"
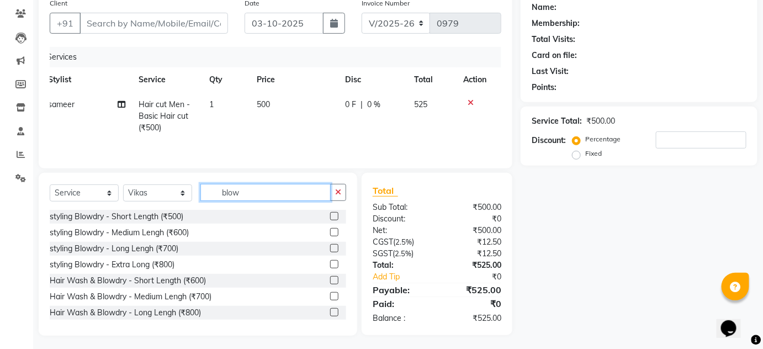
type input "blow"
click at [330, 296] on label at bounding box center [334, 296] width 8 height 8
click at [330, 296] on input "checkbox" at bounding box center [333, 296] width 7 height 7
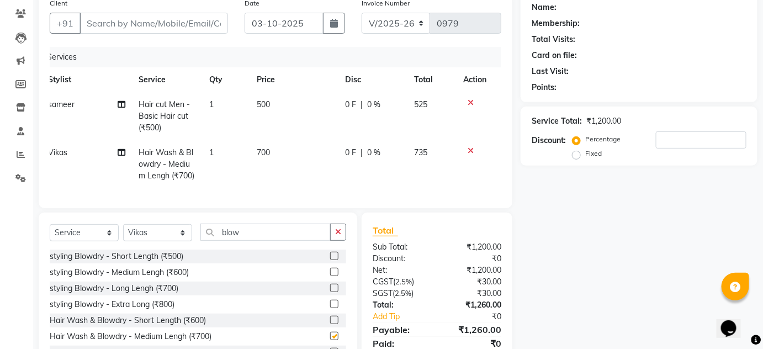
checkbox input "false"
click at [183, 240] on select "Select Stylist Arti lohar Nitin Sir sameer sapna shahrukh Shubhangi Vikas Yasme…" at bounding box center [157, 232] width 69 height 17
select select "75723"
click at [123, 231] on select "Select Stylist Arti lohar Nitin Sir sameer sapna shahrukh Shubhangi Vikas Yasme…" at bounding box center [157, 232] width 69 height 17
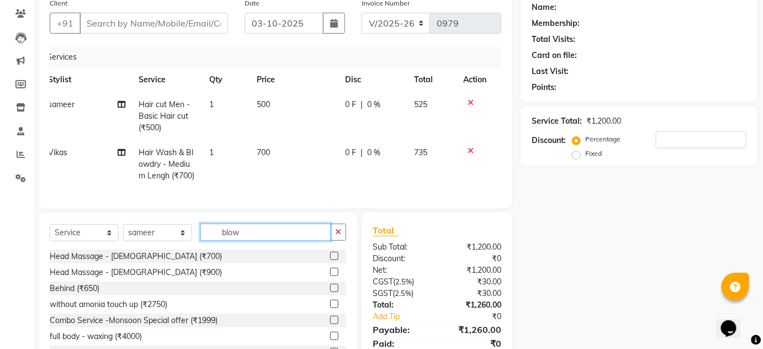
click at [252, 239] on input "blow" at bounding box center [265, 231] width 130 height 17
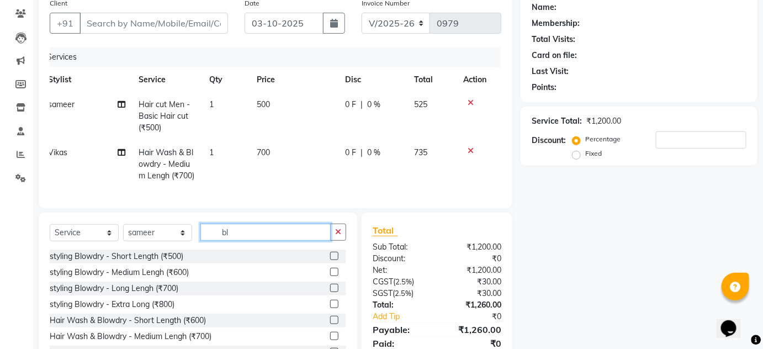
type input "b"
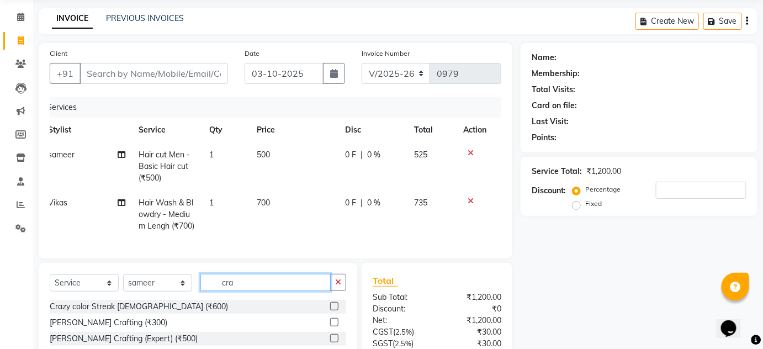
scroll to position [140, 0]
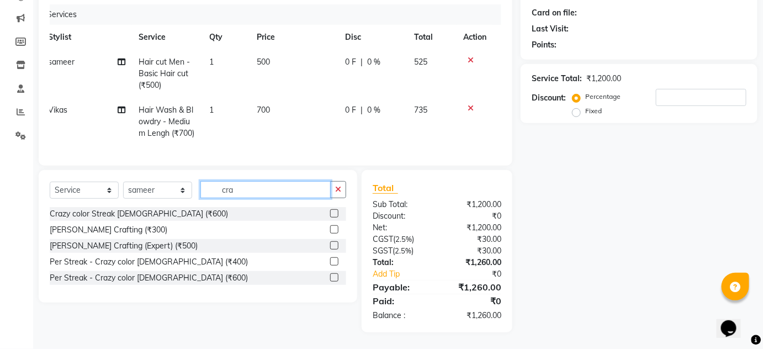
type input "cra"
click at [336, 228] on label at bounding box center [334, 229] width 8 height 8
click at [336, 228] on input "checkbox" at bounding box center [333, 229] width 7 height 7
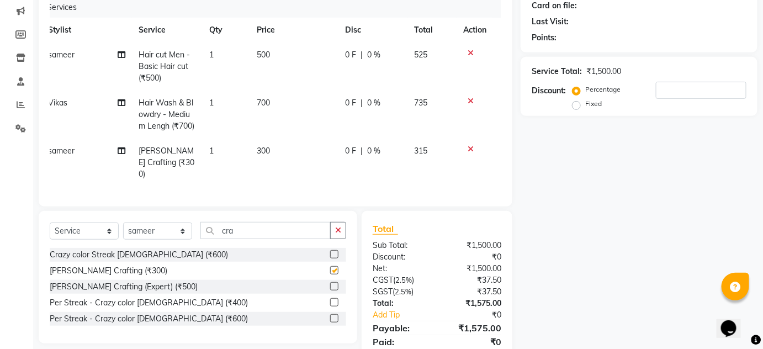
checkbox input "false"
click at [249, 223] on input "cra" at bounding box center [265, 230] width 130 height 17
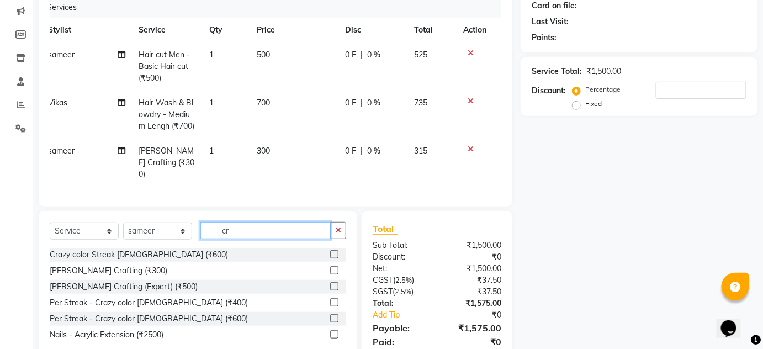
type input "c"
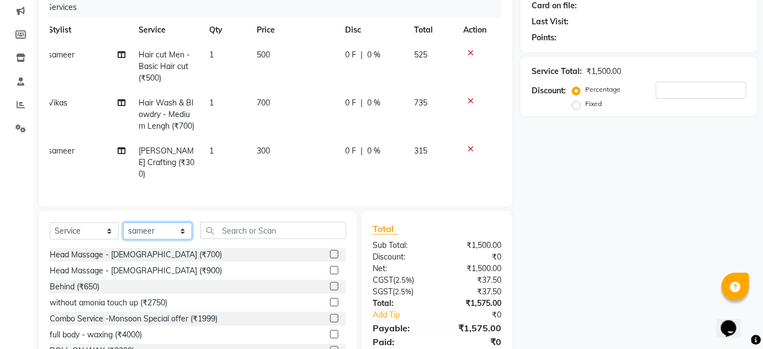
click at [184, 226] on select "Select Stylist Arti lohar Nitin Sir sameer sapna shahrukh Shubhangi Vikas Yasme…" at bounding box center [157, 230] width 69 height 17
select select "93468"
click at [123, 222] on select "Select Stylist Arti lohar Nitin Sir sameer sapna shahrukh Shubhangi Vikas Yasme…" at bounding box center [157, 230] width 69 height 17
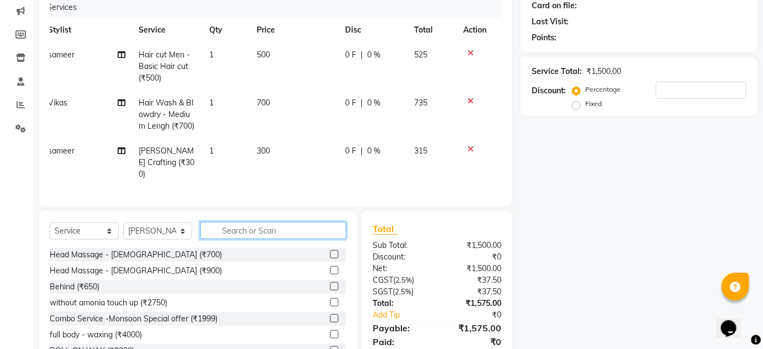
click at [265, 223] on input "text" at bounding box center [273, 230] width 146 height 17
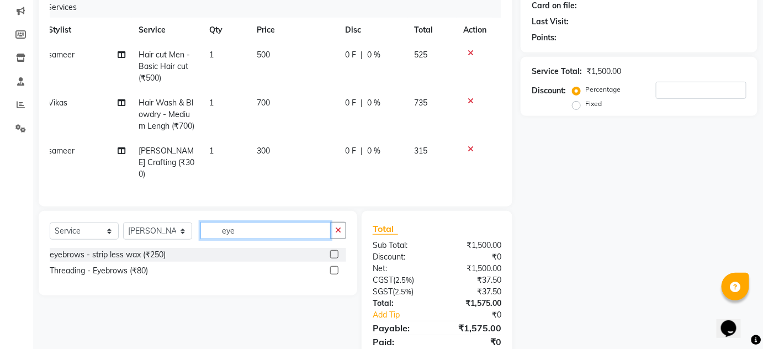
type input "eye"
click at [334, 268] on label at bounding box center [334, 270] width 8 height 8
click at [334, 268] on input "checkbox" at bounding box center [333, 270] width 7 height 7
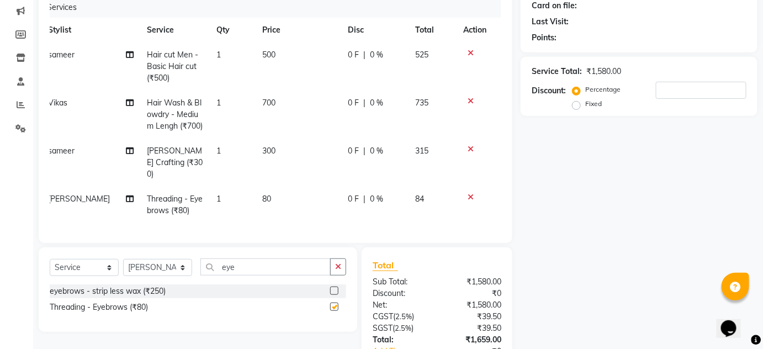
checkbox input "false"
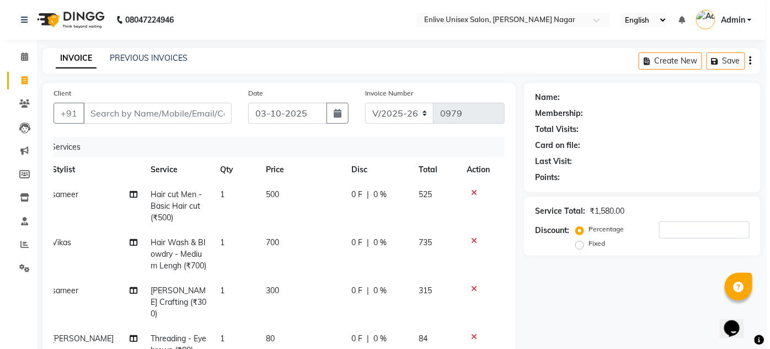
scroll to position [0, 0]
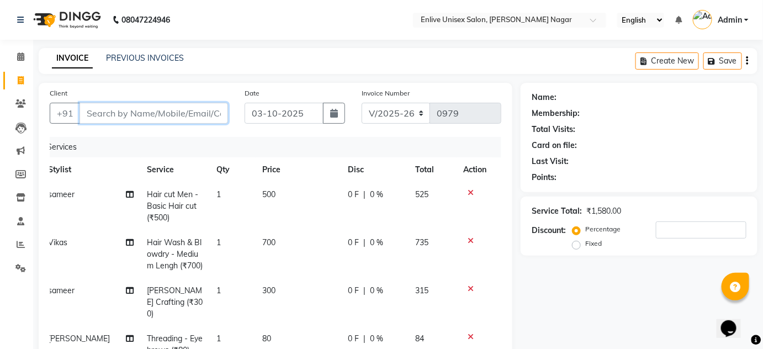
click at [119, 116] on input "Client" at bounding box center [153, 113] width 148 height 21
type input "8"
type input "0"
type input "8919670656"
click at [188, 109] on span "Add Client" at bounding box center [200, 113] width 44 height 11
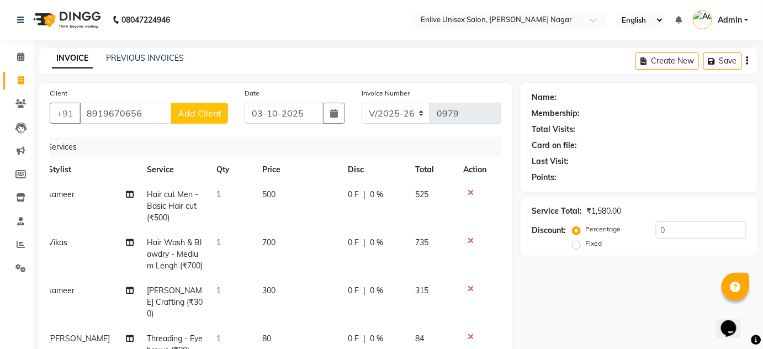
select select "22"
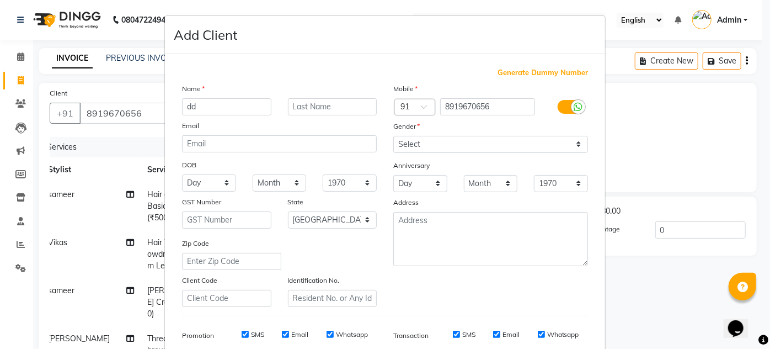
type input "d"
type input "datta"
click at [320, 108] on input "text" at bounding box center [332, 106] width 89 height 17
type input "."
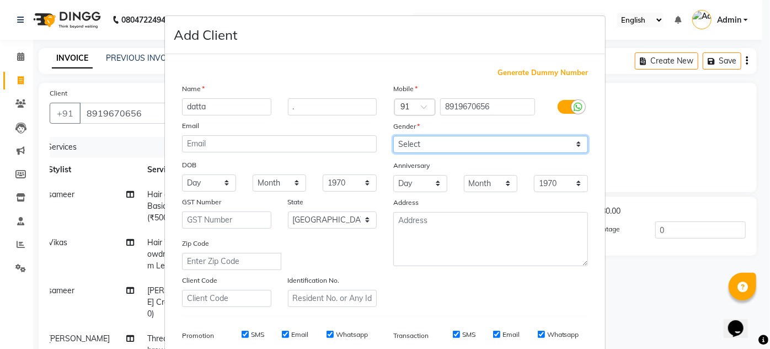
click at [575, 143] on select "Select Male Female Other Prefer Not To Say" at bounding box center [490, 144] width 195 height 17
select select "male"
click at [393, 136] on select "Select Male Female Other Prefer Not To Say" at bounding box center [490, 144] width 195 height 17
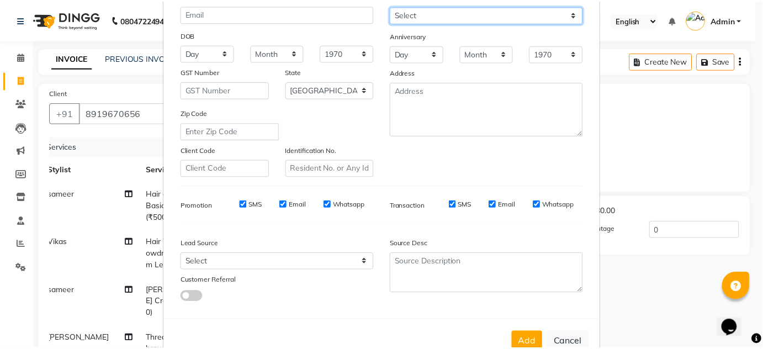
scroll to position [160, 0]
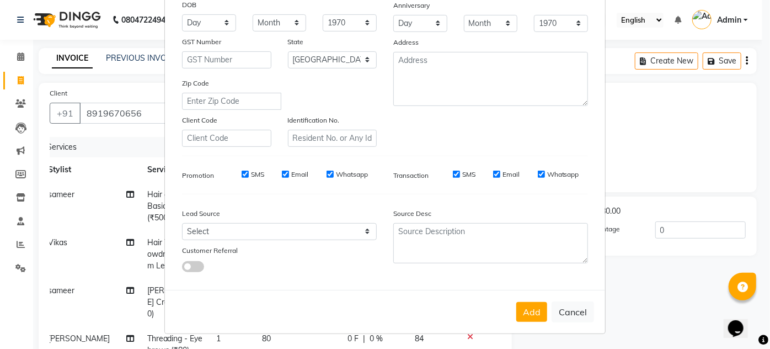
click at [524, 308] on button "Add" at bounding box center [532, 312] width 31 height 20
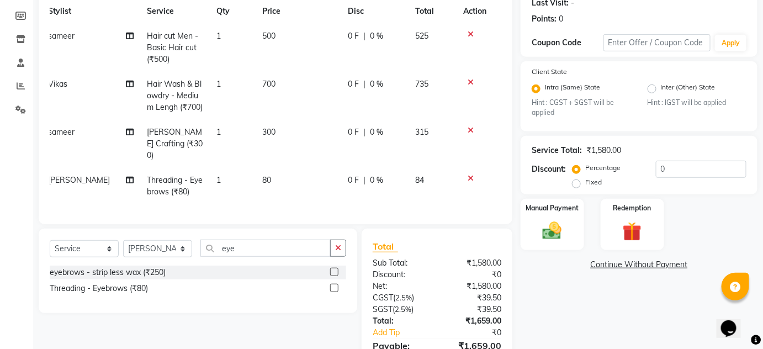
scroll to position [212, 0]
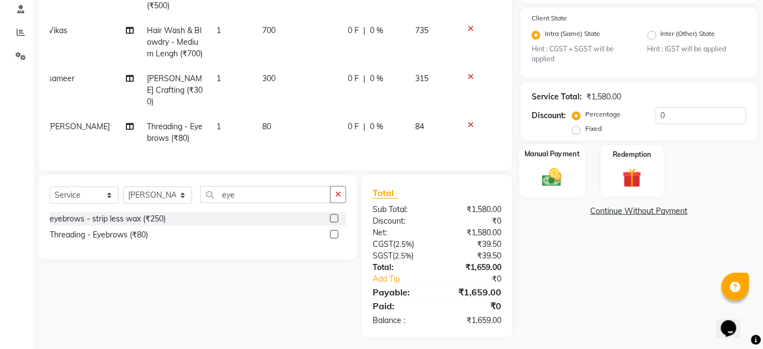
click at [552, 173] on img at bounding box center [552, 177] width 32 height 23
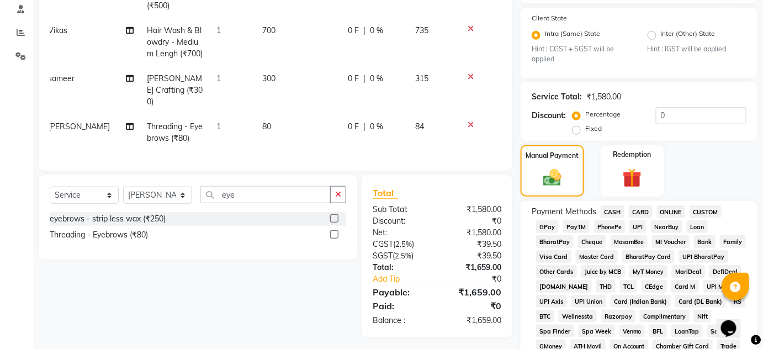
click at [678, 211] on span "ONLINE" at bounding box center [671, 211] width 29 height 13
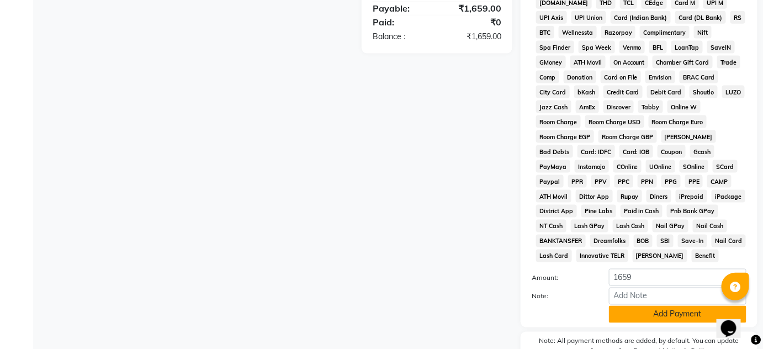
scroll to position [556, 0]
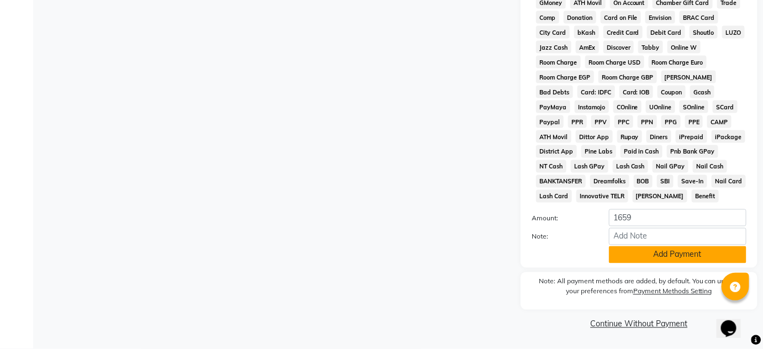
click at [655, 254] on button "Add Payment" at bounding box center [677, 254] width 137 height 17
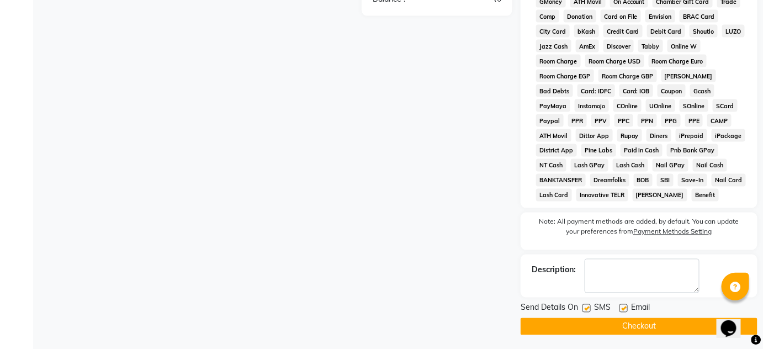
click at [658, 331] on button "Checkout" at bounding box center [638, 326] width 237 height 17
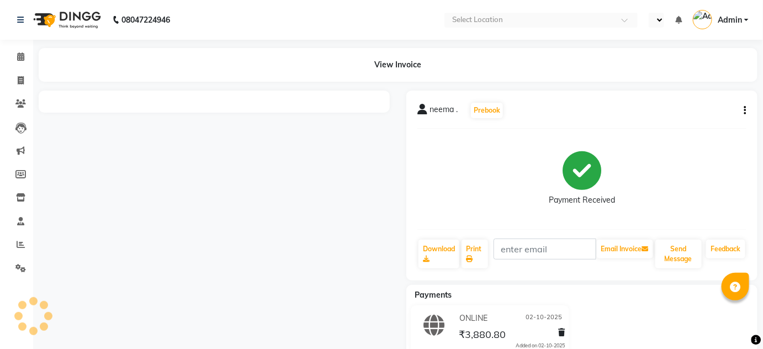
select select "en"
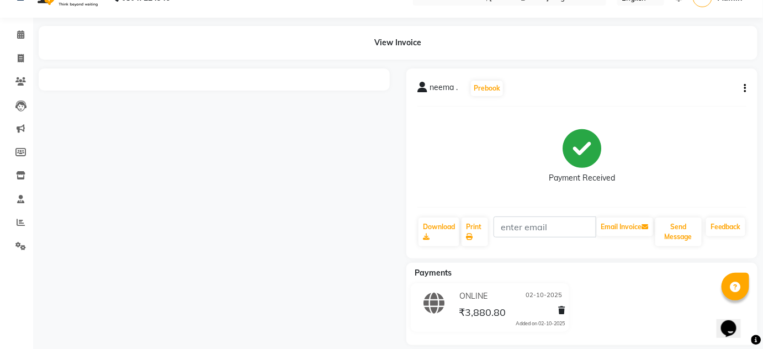
scroll to position [34, 0]
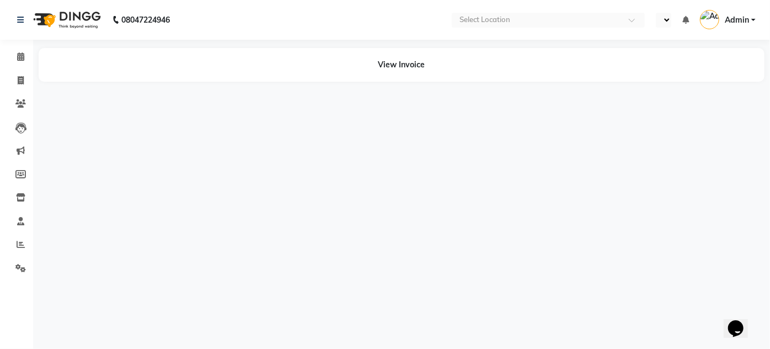
select select "en"
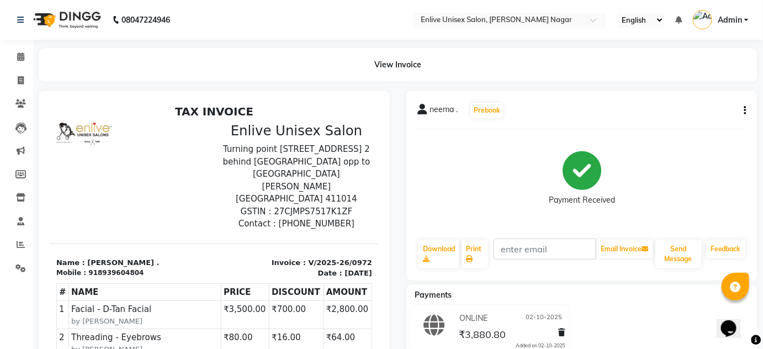
scroll to position [4, 0]
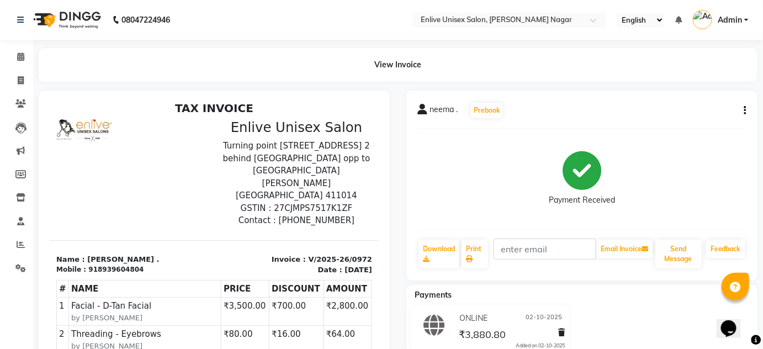
click at [110, 264] on div "918939604804" at bounding box center [115, 269] width 55 height 10
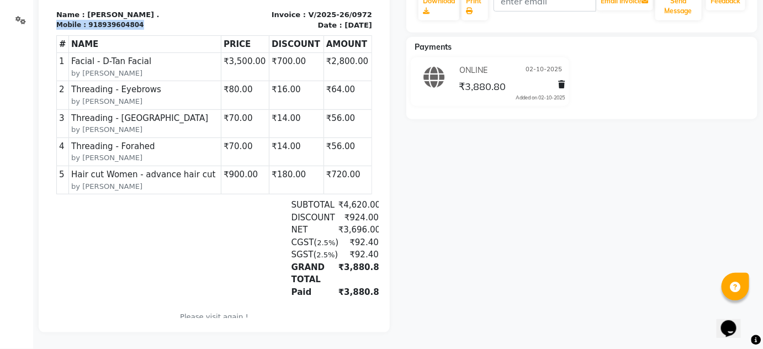
scroll to position [0, 0]
click at [380, 275] on div at bounding box center [214, 87] width 351 height 489
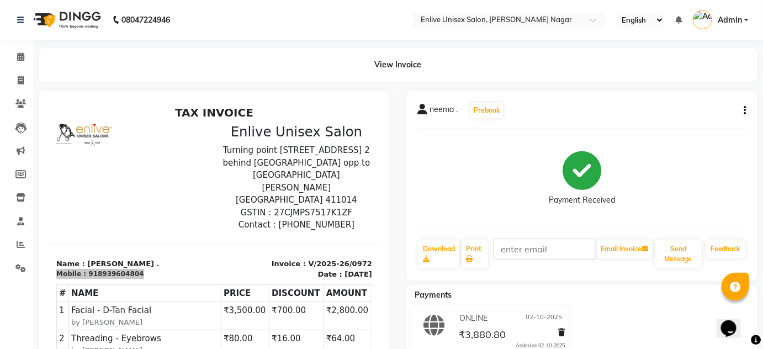
click at [378, 63] on div "View Invoice" at bounding box center [398, 65] width 718 height 34
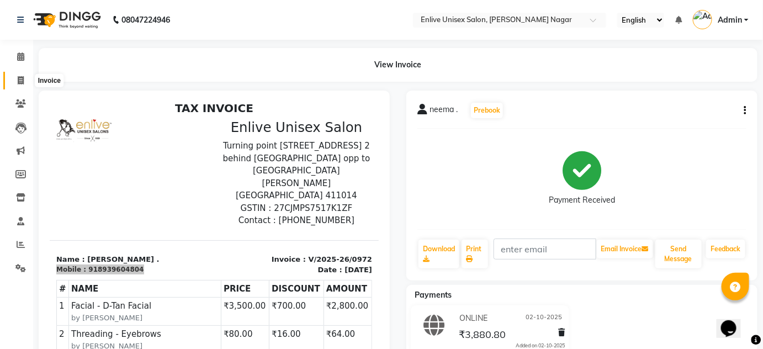
click at [18, 80] on icon at bounding box center [21, 80] width 6 height 8
select select "145"
select select "service"
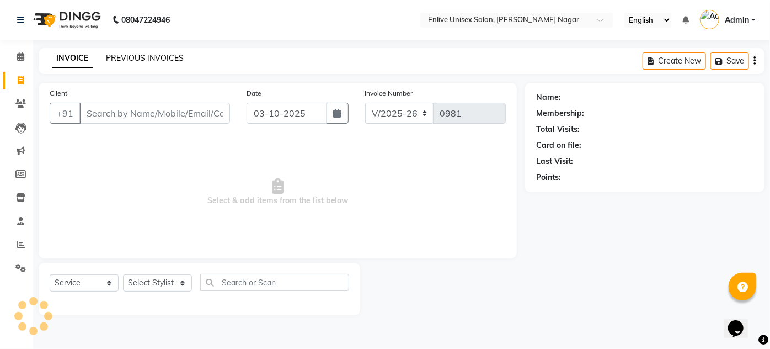
click at [137, 63] on div "PREVIOUS INVOICES" at bounding box center [145, 58] width 78 height 12
click at [151, 59] on link "PREVIOUS INVOICES" at bounding box center [145, 58] width 78 height 10
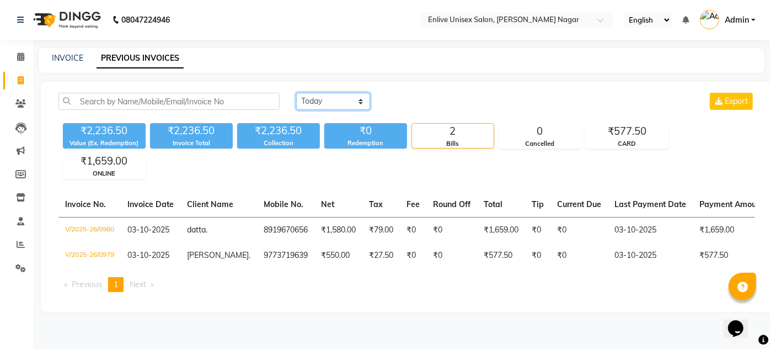
click at [364, 103] on select "Today Yesterday Custom Range" at bounding box center [333, 101] width 74 height 17
select select "yesterday"
click at [296, 93] on select "Today Yesterday Custom Range" at bounding box center [333, 101] width 74 height 17
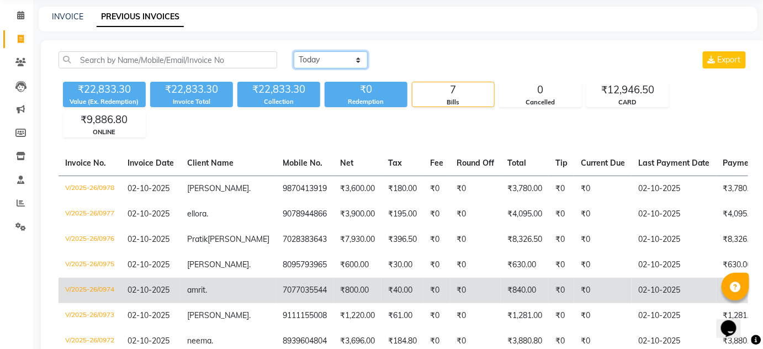
scroll to position [100, 0]
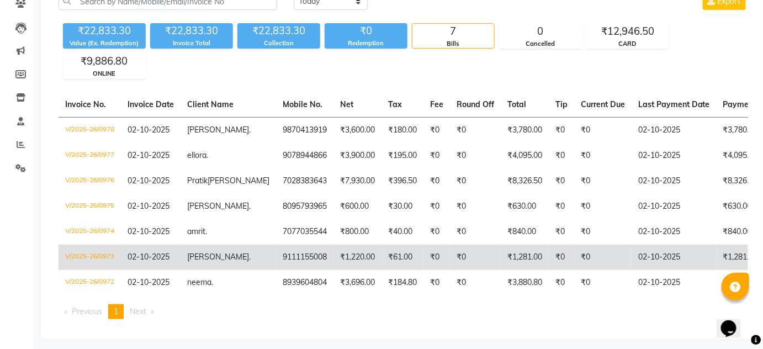
click at [198, 262] on span "[PERSON_NAME]" at bounding box center [218, 257] width 62 height 10
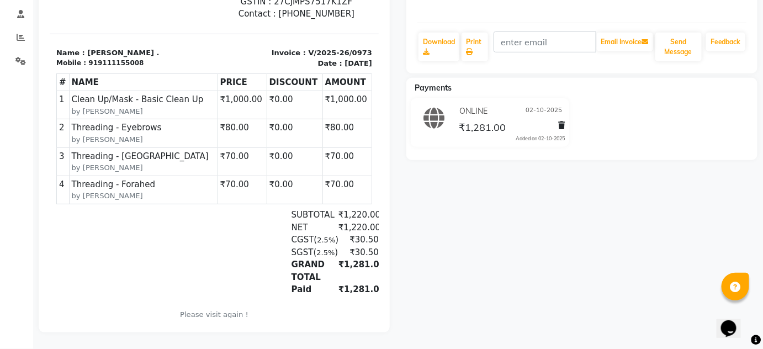
scroll to position [4, 0]
click at [578, 244] on div "archita . Prebook Payment Received Download Print Email Invoice Send Message Fe…" at bounding box center [582, 108] width 368 height 449
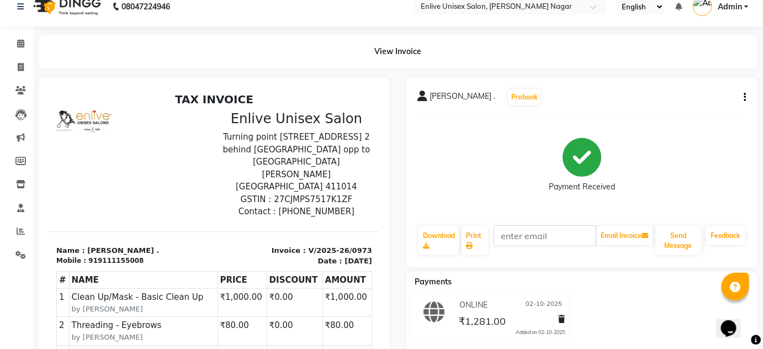
scroll to position [0, 0]
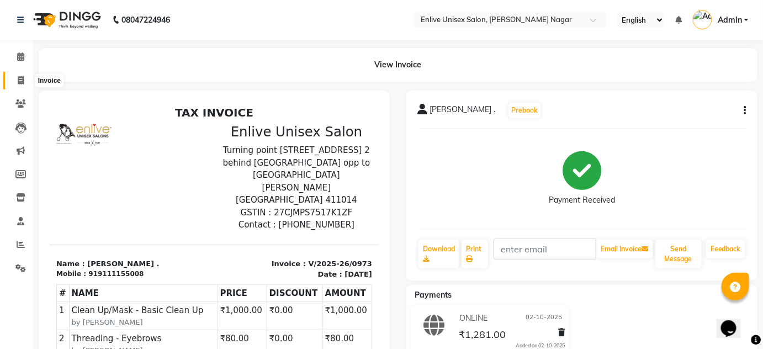
click at [14, 79] on span at bounding box center [20, 80] width 19 height 13
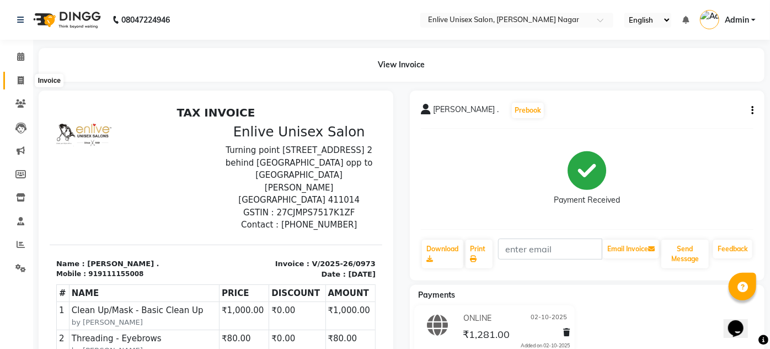
select select "145"
select select "service"
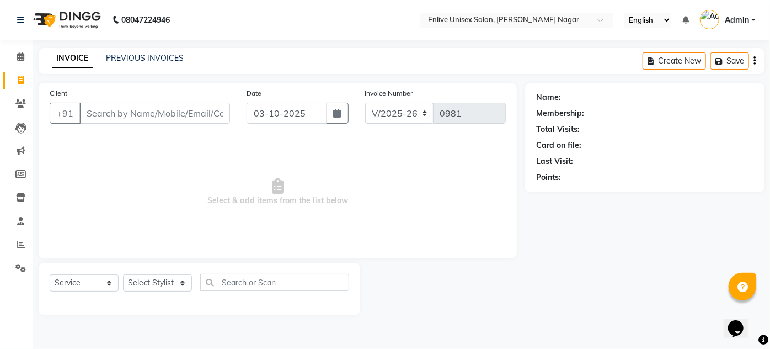
click at [123, 63] on div "PREVIOUS INVOICES" at bounding box center [145, 58] width 78 height 12
click at [137, 60] on link "PREVIOUS INVOICES" at bounding box center [145, 58] width 78 height 10
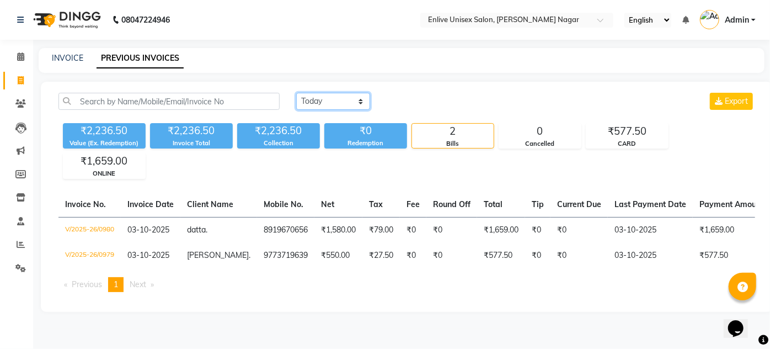
click at [361, 98] on select "[DATE] [DATE] Custom Range" at bounding box center [333, 101] width 74 height 17
select select "[DATE]"
click at [296, 93] on select "[DATE] [DATE] Custom Range" at bounding box center [333, 101] width 74 height 17
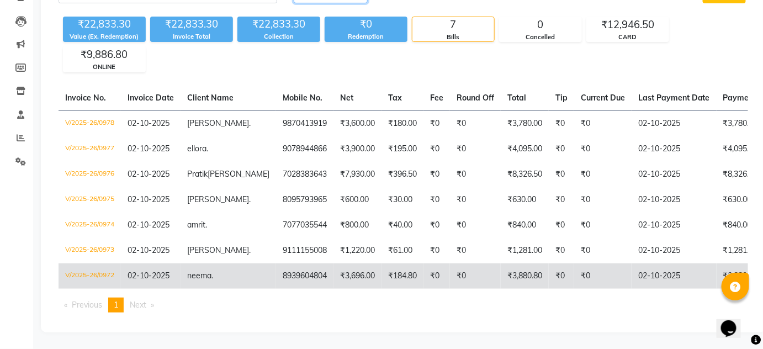
scroll to position [123, 0]
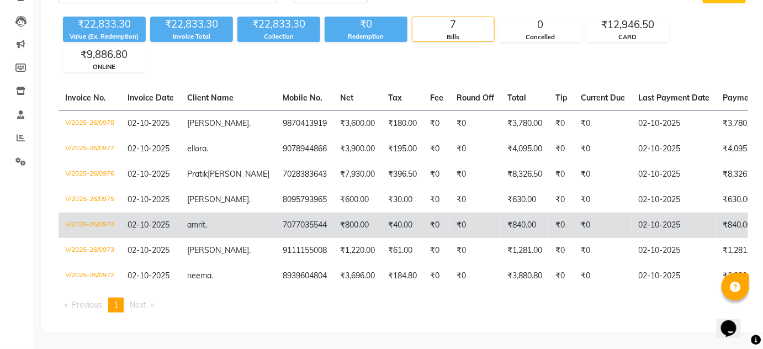
click at [219, 216] on td "amrit ." at bounding box center [227, 224] width 95 height 25
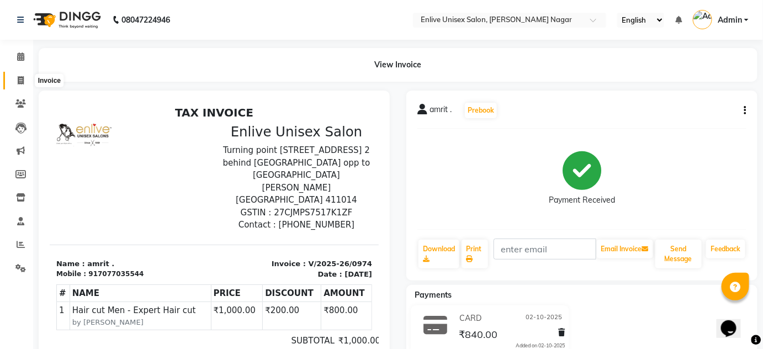
click at [19, 80] on icon at bounding box center [21, 80] width 6 height 8
select select "145"
select select "service"
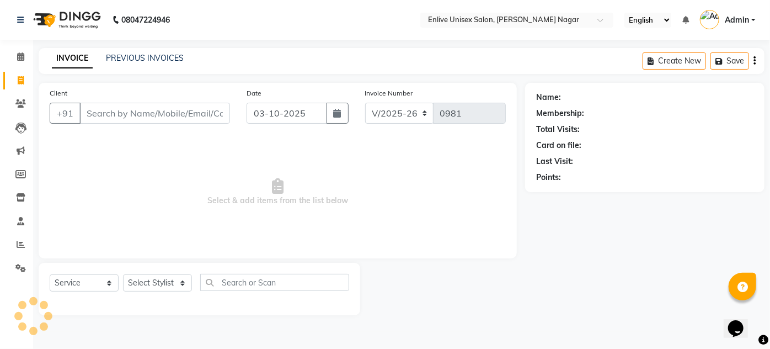
click at [19, 80] on icon at bounding box center [21, 80] width 6 height 8
select select "145"
select select "service"
click at [129, 60] on link "PREVIOUS INVOICES" at bounding box center [145, 58] width 78 height 10
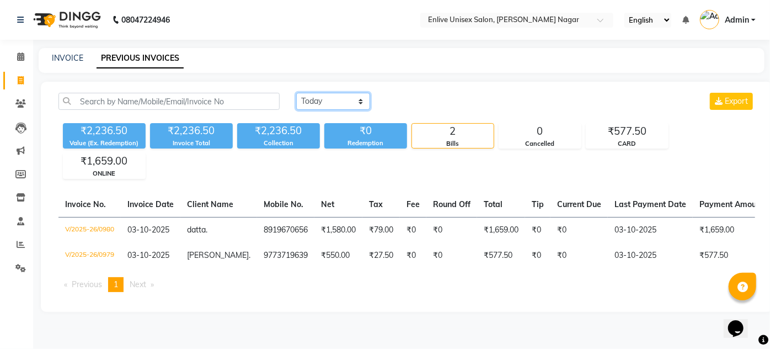
click at [358, 102] on select "[DATE] [DATE] Custom Range" at bounding box center [333, 101] width 74 height 17
select select "[DATE]"
click at [296, 93] on select "[DATE] [DATE] Custom Range" at bounding box center [333, 101] width 74 height 17
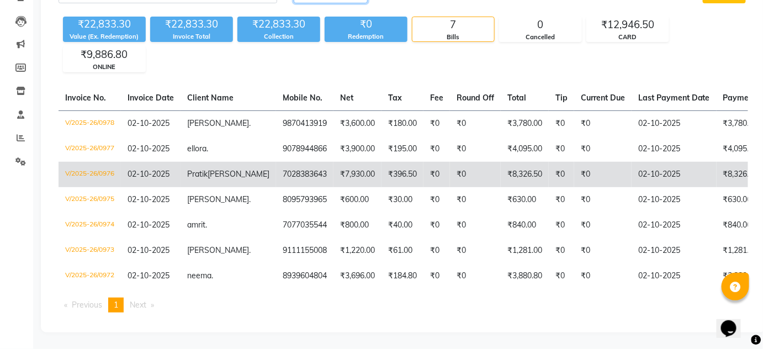
scroll to position [123, 0]
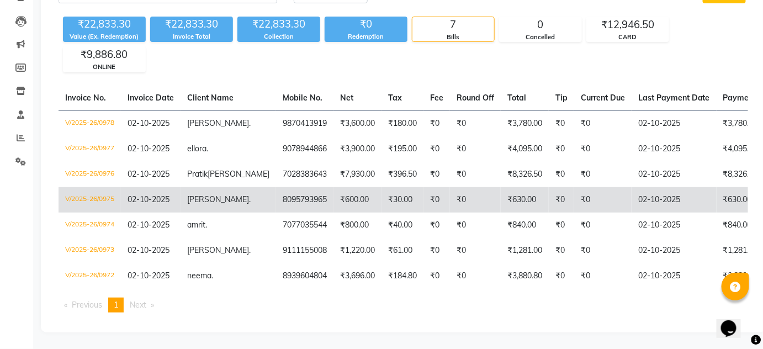
click at [276, 196] on td "8095793965" at bounding box center [304, 199] width 57 height 25
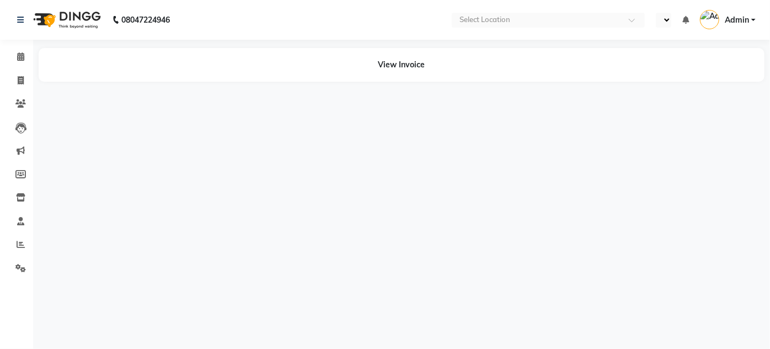
select select "en"
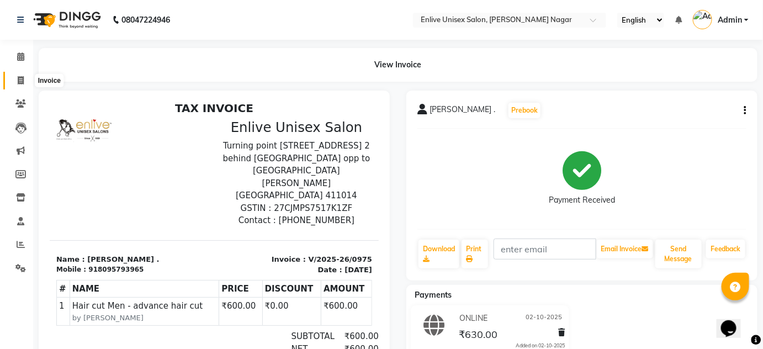
click at [20, 75] on span at bounding box center [20, 80] width 19 height 13
select select "service"
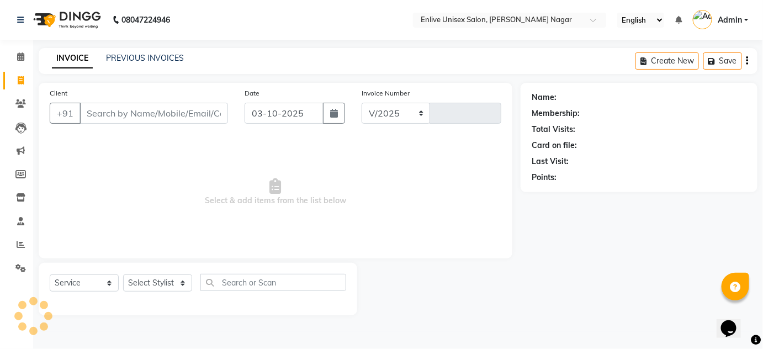
select select "145"
type input "0981"
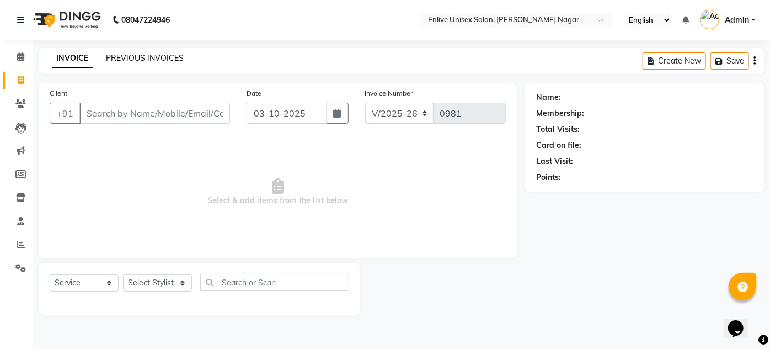
click at [127, 57] on link "PREVIOUS INVOICES" at bounding box center [145, 58] width 78 height 10
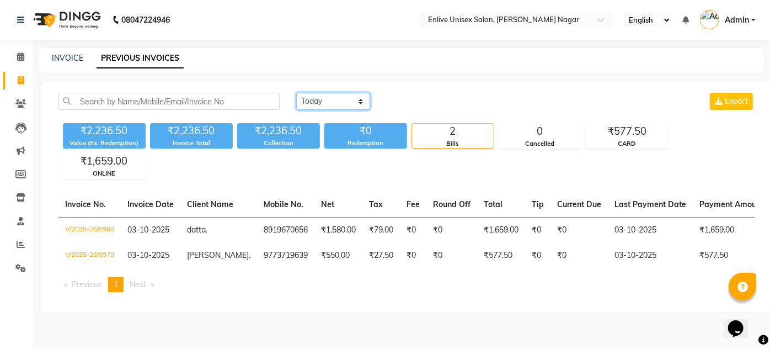
click at [361, 101] on select "[DATE] [DATE] Custom Range" at bounding box center [333, 101] width 74 height 17
select select "[DATE]"
click at [296, 93] on select "[DATE] [DATE] Custom Range" at bounding box center [333, 101] width 74 height 17
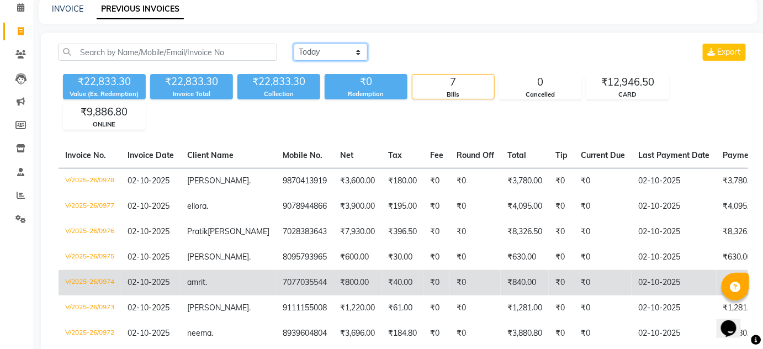
scroll to position [123, 0]
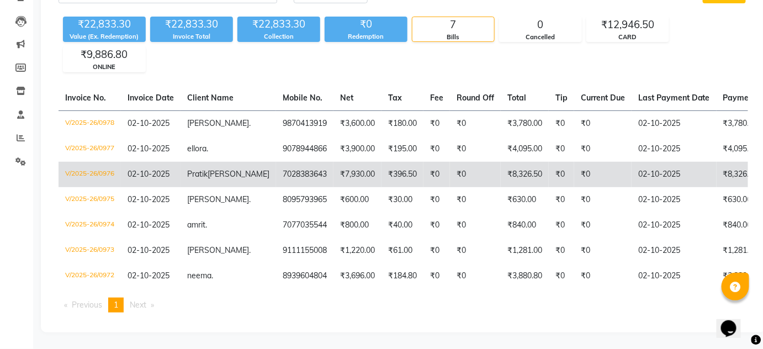
click at [212, 162] on td "Pratik Adwani" at bounding box center [227, 174] width 95 height 25
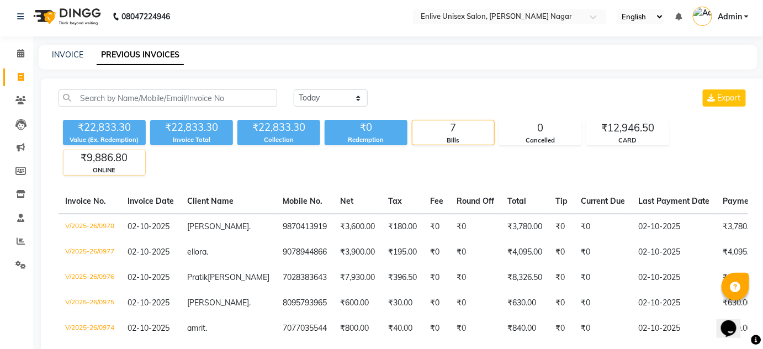
scroll to position [0, 0]
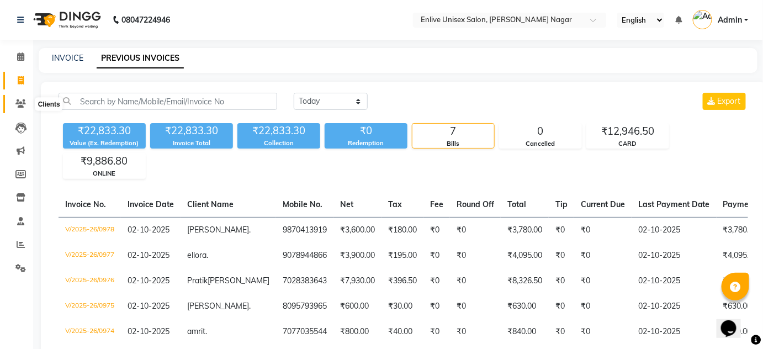
click at [15, 99] on span at bounding box center [20, 104] width 19 height 13
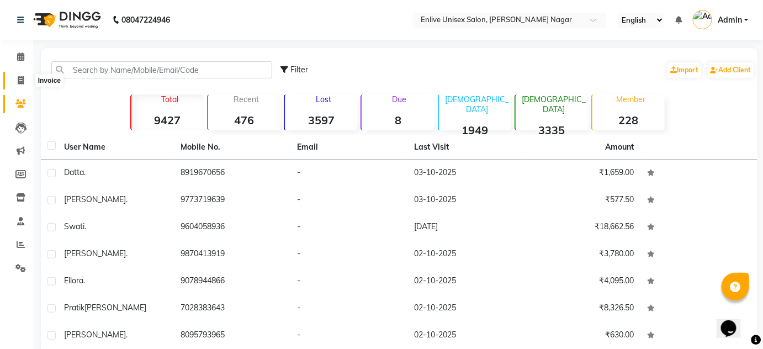
click at [15, 81] on span at bounding box center [20, 80] width 19 height 13
select select "145"
select select "service"
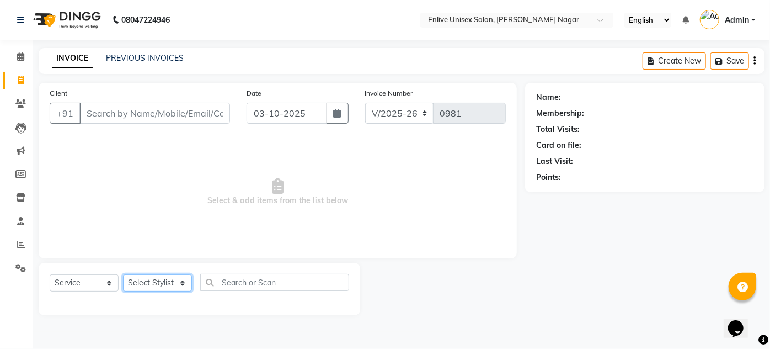
click at [185, 283] on select "Select Stylist Arti lohar Nitin Sir sameer sapna shahrukh Shubhangi Vikas Yasme…" at bounding box center [157, 282] width 69 height 17
select select "84498"
click at [123, 274] on select "Select Stylist Arti lohar Nitin Sir sameer sapna shahrukh Shubhangi Vikas Yasme…" at bounding box center [157, 282] width 69 height 17
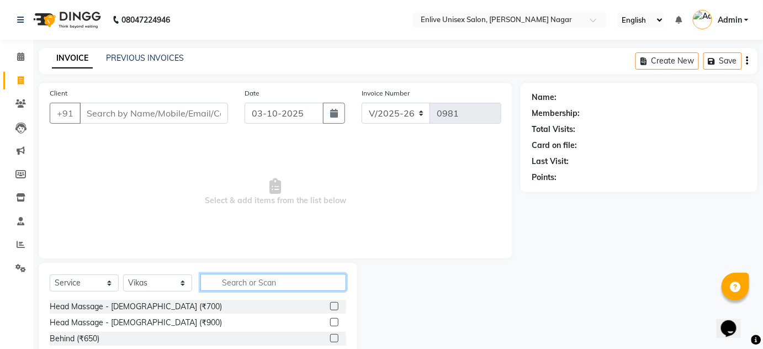
click at [214, 285] on input "text" at bounding box center [273, 282] width 146 height 17
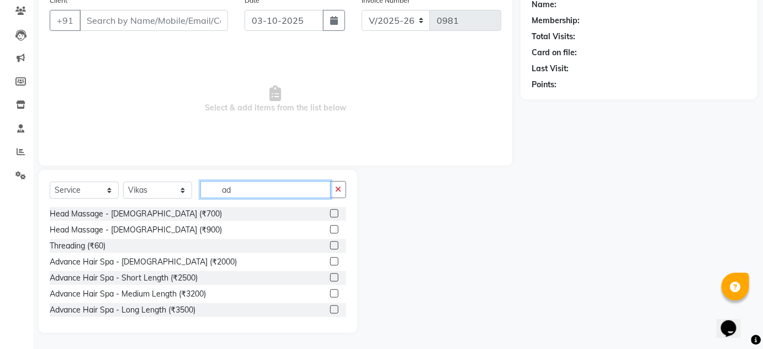
type input "a"
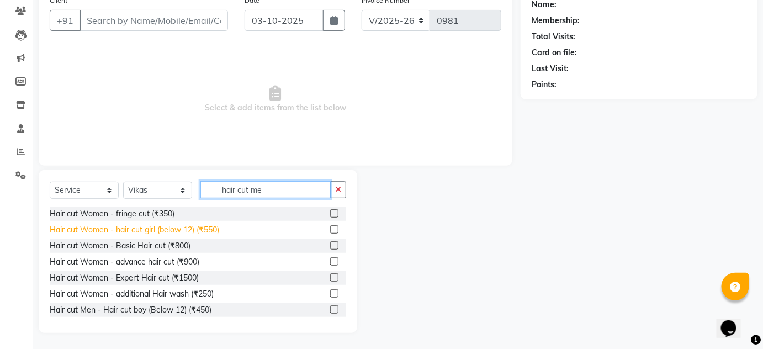
scroll to position [78, 0]
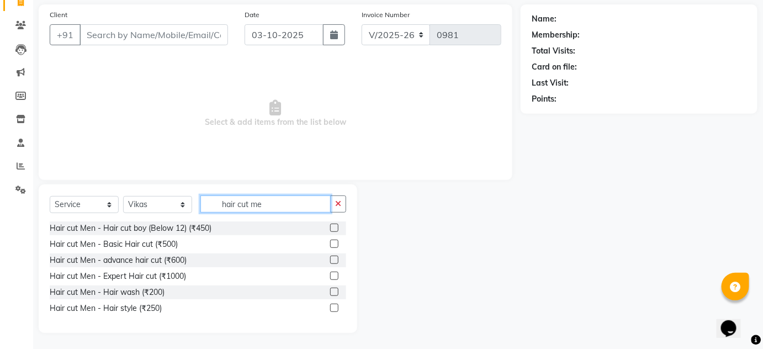
type input "hair cut me"
click at [336, 258] on label at bounding box center [334, 259] width 8 height 8
click at [336, 258] on input "checkbox" at bounding box center [333, 260] width 7 height 7
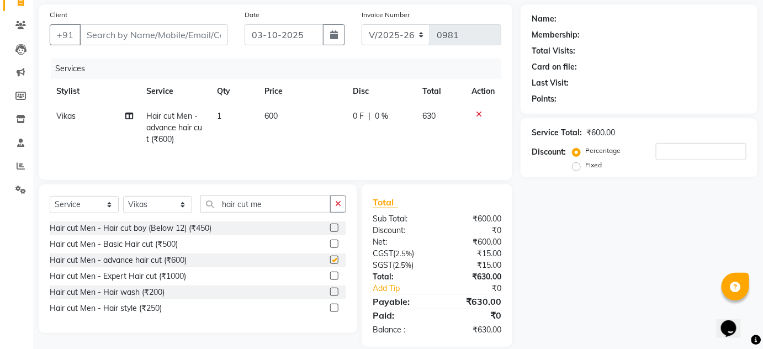
checkbox input "false"
click at [282, 198] on input "hair cut me" at bounding box center [265, 203] width 130 height 17
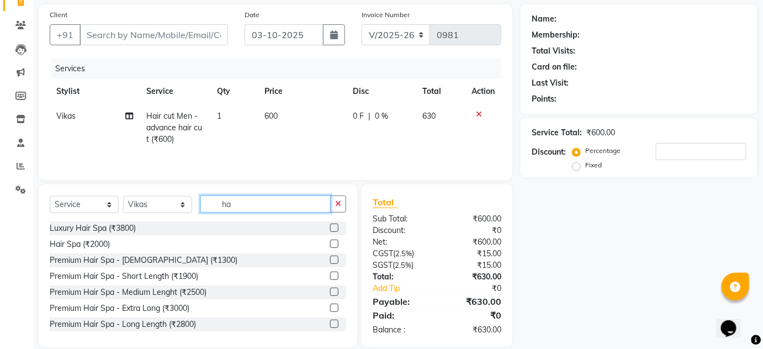
type input "h"
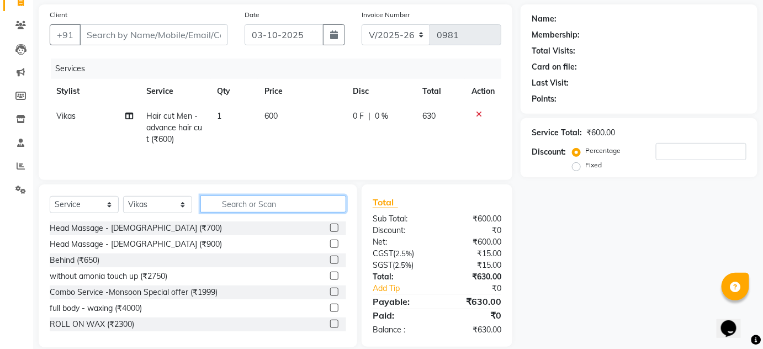
click at [282, 196] on input "text" at bounding box center [273, 203] width 146 height 17
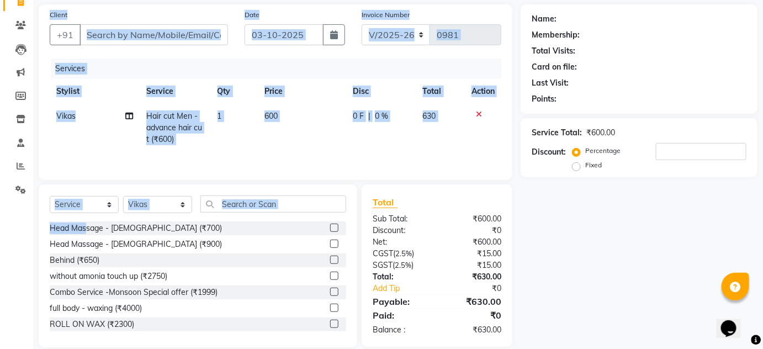
click at [0, 270] on app-home "08047224946 Select Location × Enlive Unisex Salon, Viman Nagar English ENGLISH …" at bounding box center [381, 143] width 763 height 442
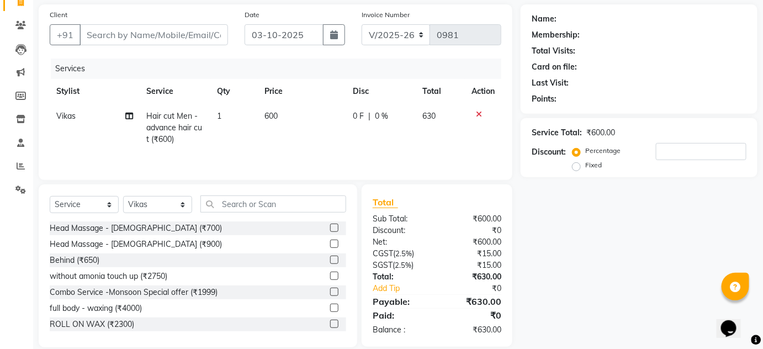
click at [687, 236] on div "Name: Membership: Total Visits: Card on file: Last Visit: Points: Service Total…" at bounding box center [642, 175] width 245 height 343
click at [263, 204] on input "text" at bounding box center [273, 203] width 146 height 17
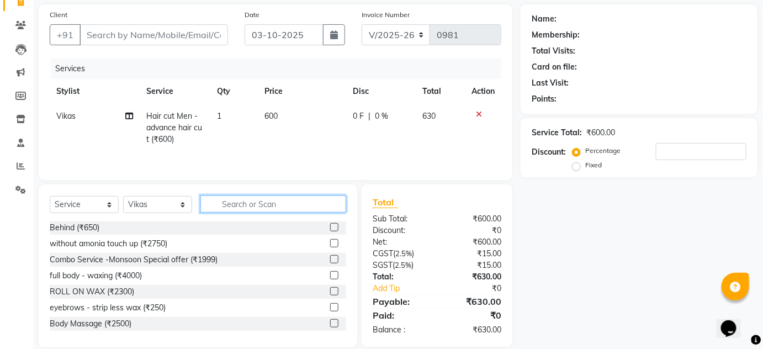
scroll to position [50, 0]
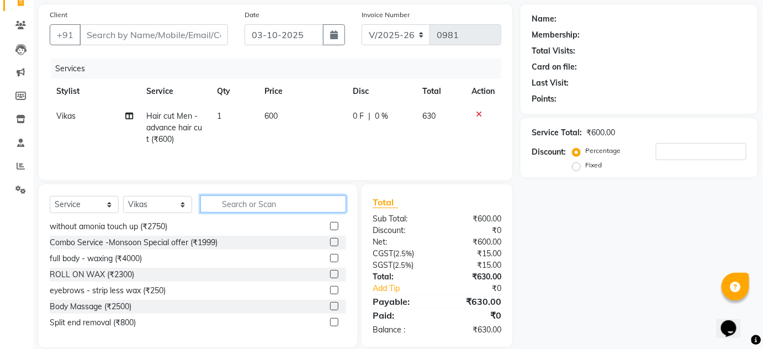
click at [252, 206] on input "text" at bounding box center [273, 203] width 146 height 17
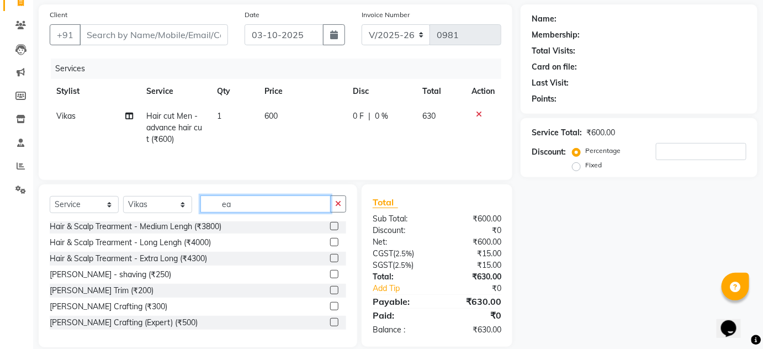
type input "e"
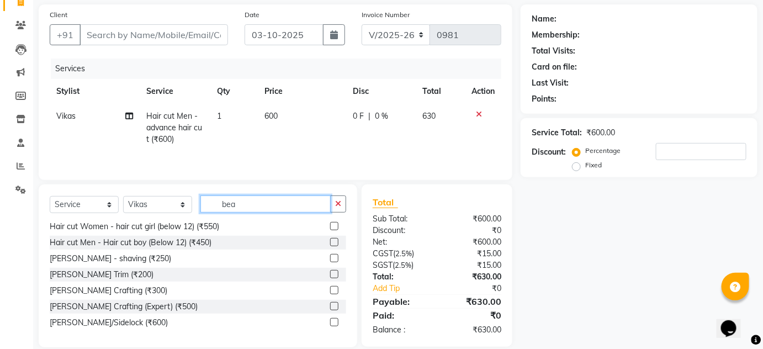
scroll to position [0, 0]
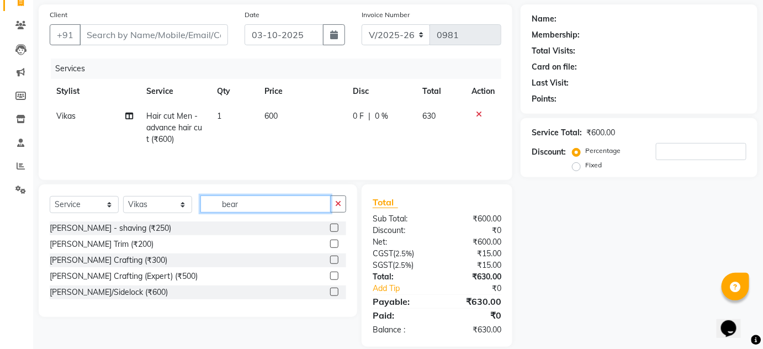
type input "bear"
click at [332, 257] on label at bounding box center [334, 259] width 8 height 8
click at [332, 257] on input "checkbox" at bounding box center [333, 260] width 7 height 7
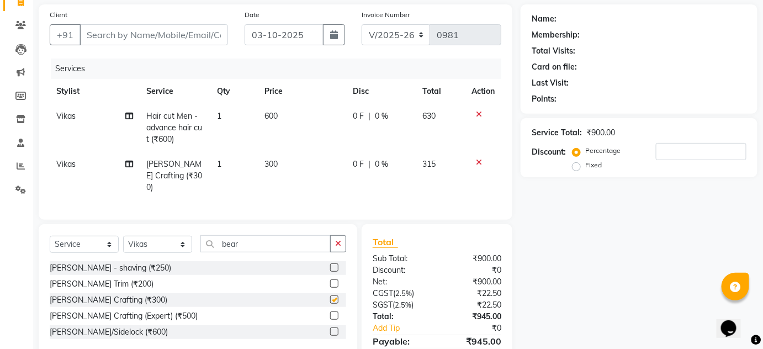
checkbox input "false"
click at [296, 239] on input "bear" at bounding box center [265, 243] width 130 height 17
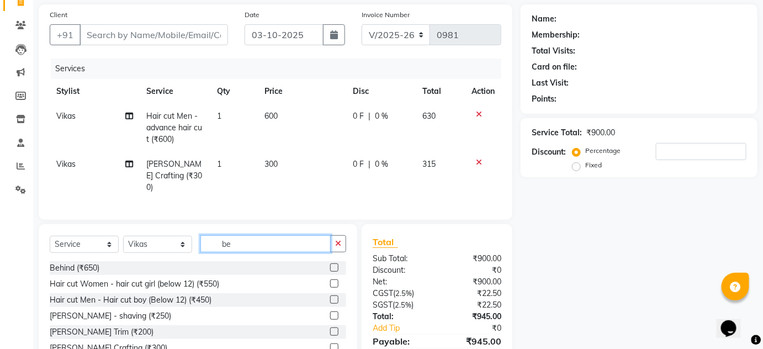
type input "b"
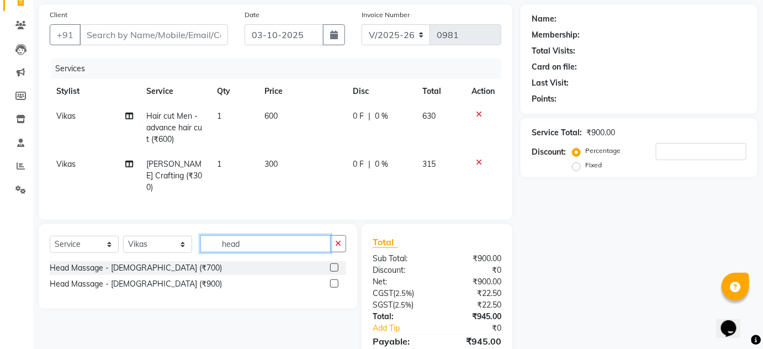
type input "head"
click at [332, 263] on label at bounding box center [334, 267] width 8 height 8
click at [332, 264] on input "checkbox" at bounding box center [333, 267] width 7 height 7
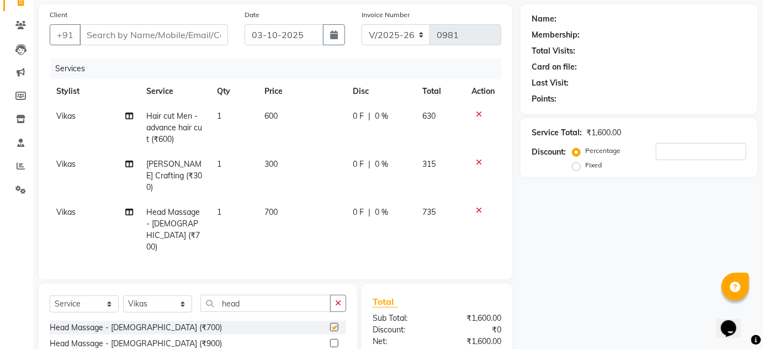
checkbox input "false"
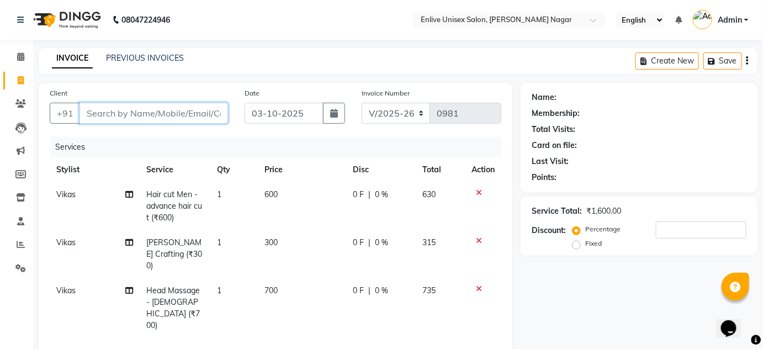
click at [166, 112] on input "Client" at bounding box center [153, 113] width 148 height 21
type input "7"
type input "0"
type input "7217806536"
click at [181, 110] on span "Add Client" at bounding box center [200, 113] width 44 height 11
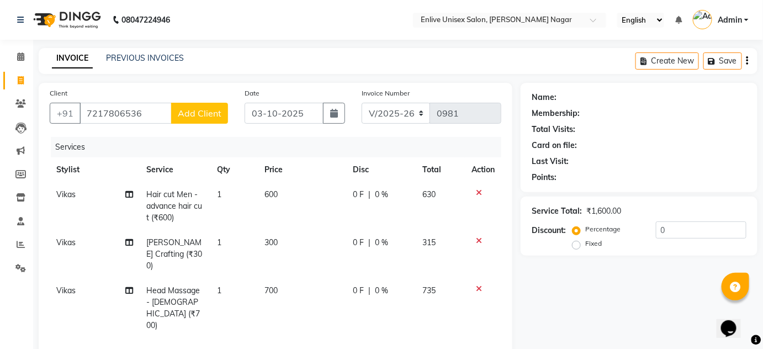
select select "22"
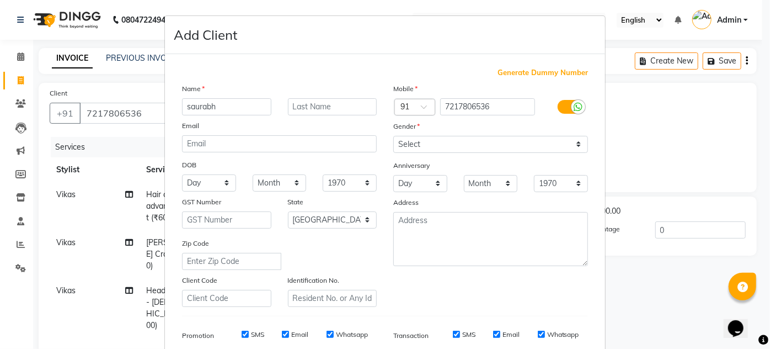
type input "saurabh"
click at [337, 106] on input "text" at bounding box center [332, 106] width 89 height 17
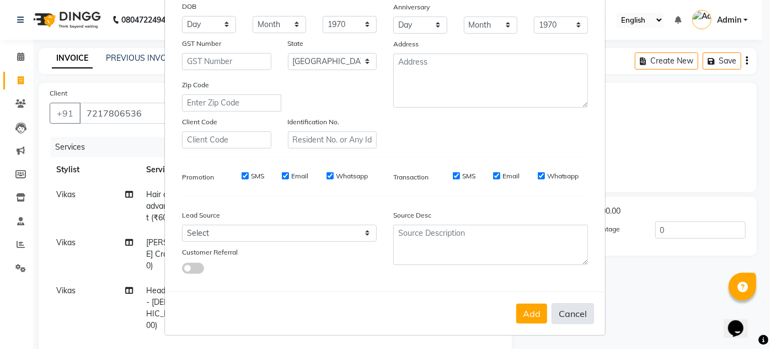
scroll to position [160, 0]
type input "."
click at [524, 313] on button "Add" at bounding box center [532, 312] width 31 height 20
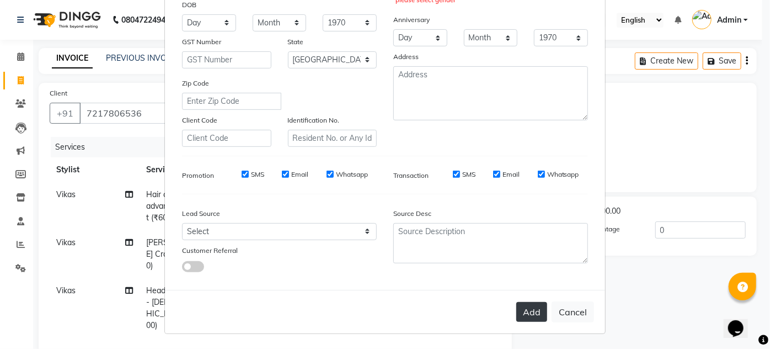
click at [526, 306] on button "Add" at bounding box center [532, 312] width 31 height 20
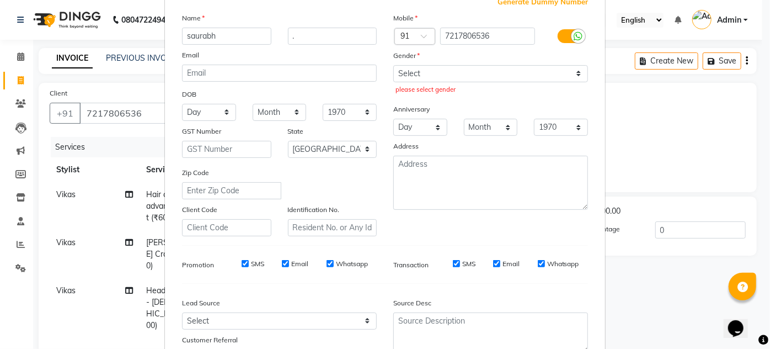
scroll to position [60, 0]
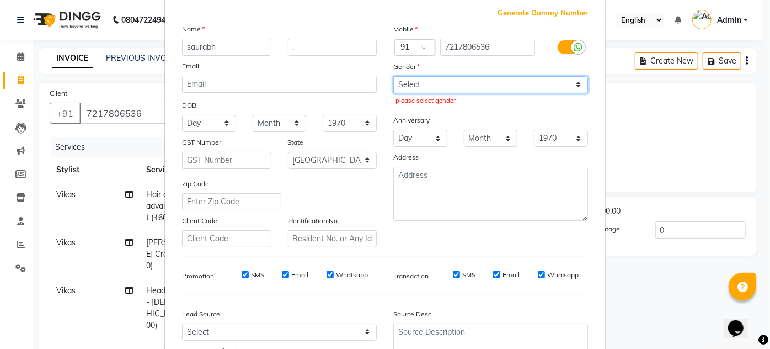
click at [578, 84] on select "Select Male Female Other Prefer Not To Say" at bounding box center [490, 84] width 195 height 17
select select "male"
click at [393, 76] on select "Select Male Female Other Prefer Not To Say" at bounding box center [490, 84] width 195 height 17
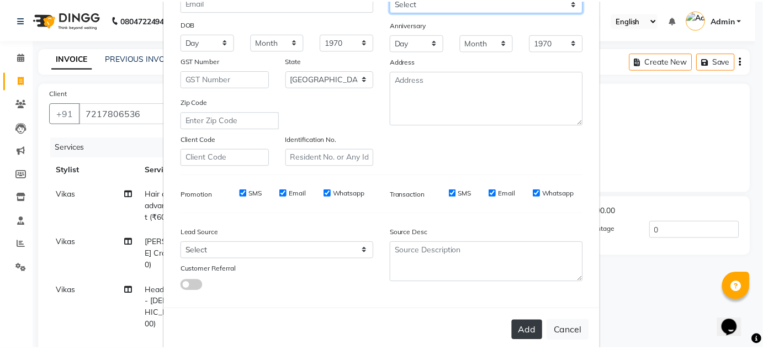
scroll to position [160, 0]
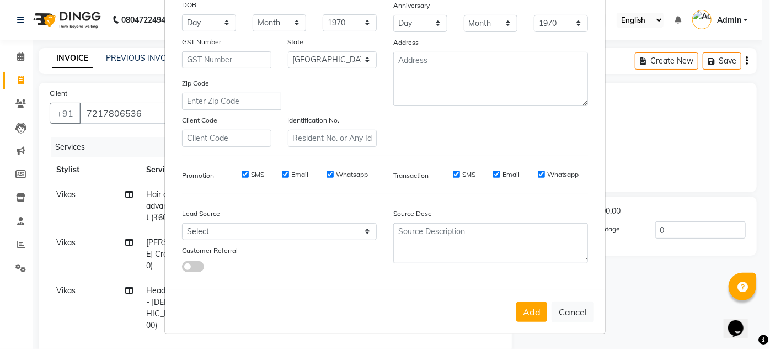
click at [534, 306] on button "Add" at bounding box center [532, 312] width 31 height 20
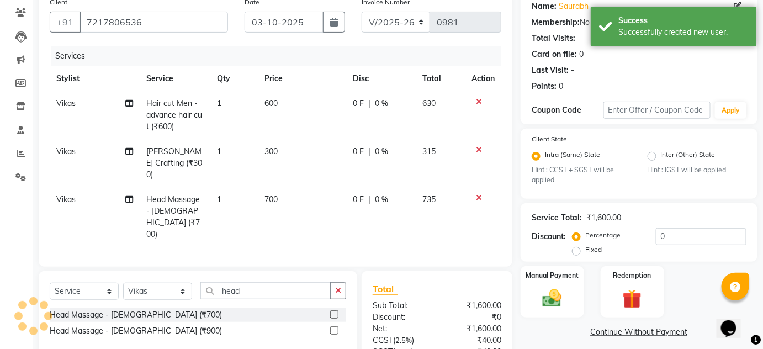
scroll to position [164, 0]
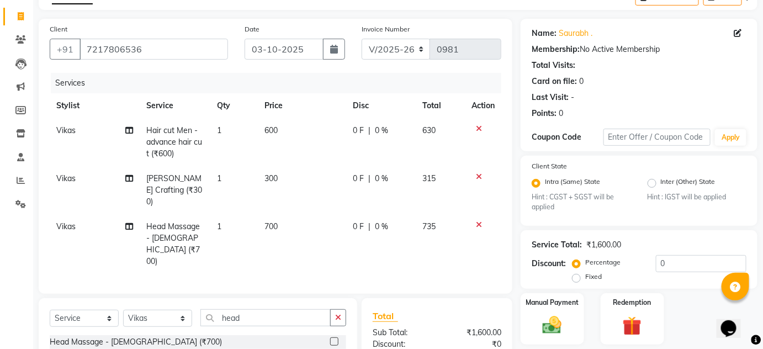
drag, startPoint x: 368, startPoint y: 164, endPoint x: 296, endPoint y: 190, distance: 76.3
click at [296, 190] on tr "Vikas Beard - Beard Crafting (₹300) 1 300 0 F | 0 % 315" at bounding box center [275, 190] width 451 height 48
click at [296, 190] on tbody "Vikas Hair cut Men - advance hair cut (₹600) 1 600 0 F | 0 % 630 Vikas Beard - …" at bounding box center [275, 196] width 451 height 156
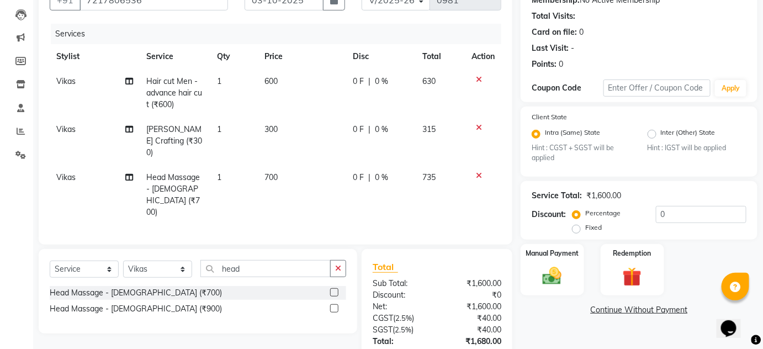
scroll to position [114, 0]
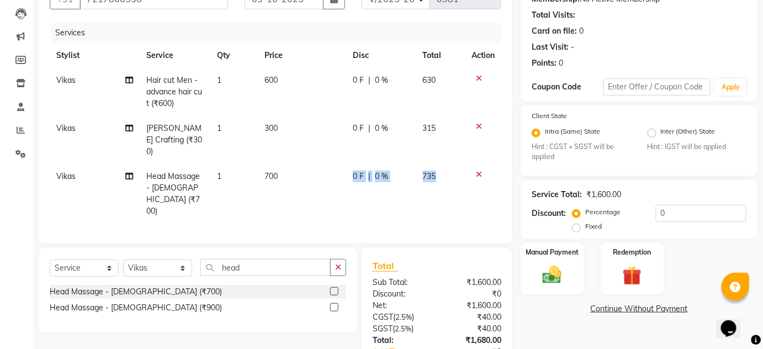
drag, startPoint x: 296, startPoint y: 190, endPoint x: 277, endPoint y: 158, distance: 36.6
click at [277, 158] on div "Services Stylist Service Qty Price Disc Total Action Vikas Hair cut Men - advan…" at bounding box center [275, 128] width 451 height 210
click at [541, 327] on div "Name: Saurabh . Membership: No Active Membership Total Visits: Card on file: 0 …" at bounding box center [642, 189] width 245 height 441
click at [549, 268] on img at bounding box center [552, 275] width 32 height 23
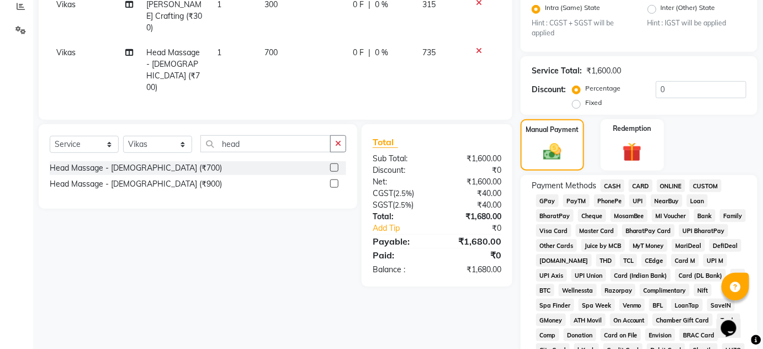
scroll to position [265, 0]
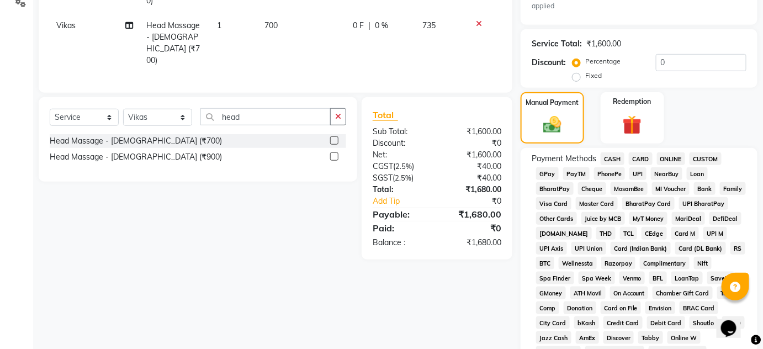
click at [668, 154] on span "ONLINE" at bounding box center [671, 158] width 29 height 13
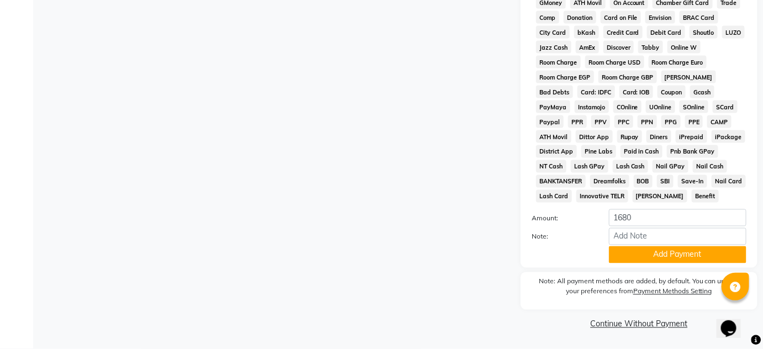
scroll to position [556, 0]
click at [663, 249] on button "Add Payment" at bounding box center [677, 254] width 137 height 17
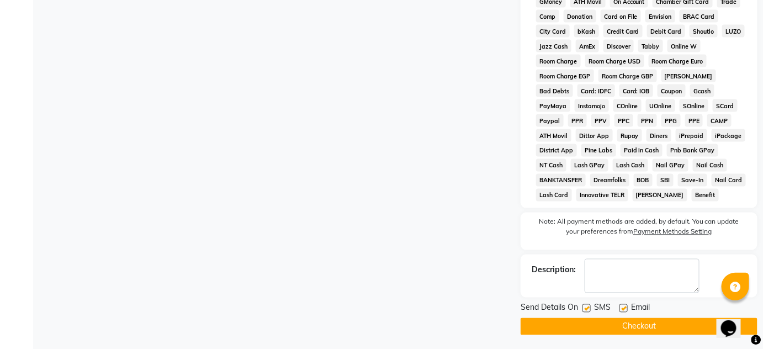
click at [651, 326] on button "Checkout" at bounding box center [638, 326] width 237 height 17
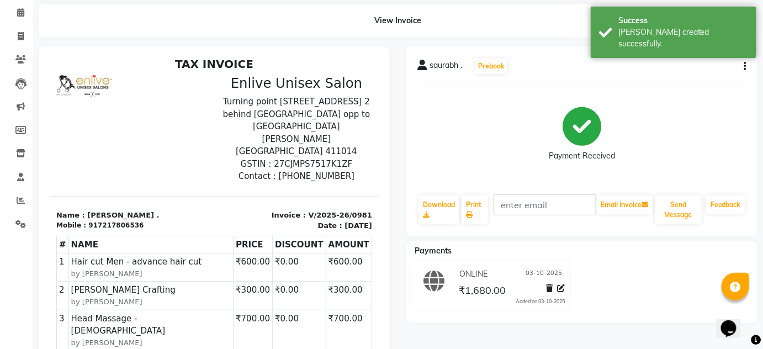
scroll to position [35, 0]
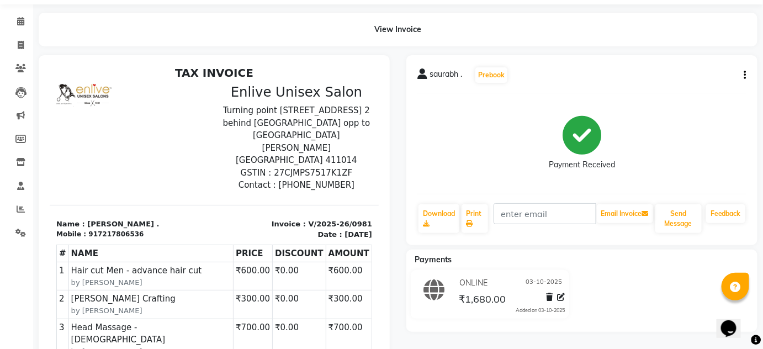
click at [490, 167] on div "Payment Received" at bounding box center [581, 143] width 329 height 83
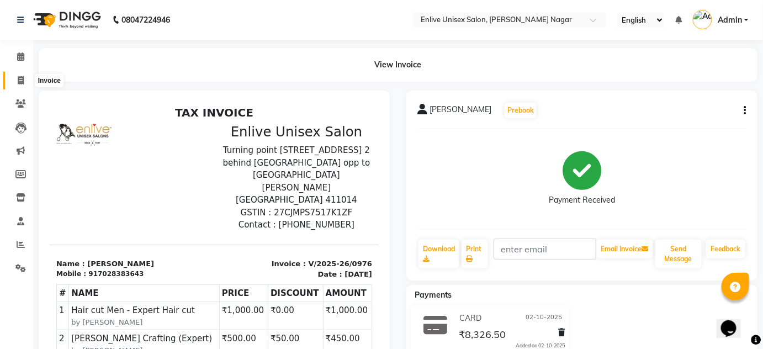
drag, startPoint x: 13, startPoint y: 78, endPoint x: 19, endPoint y: 79, distance: 6.1
click at [13, 79] on span at bounding box center [20, 80] width 19 height 13
select select "145"
select select "service"
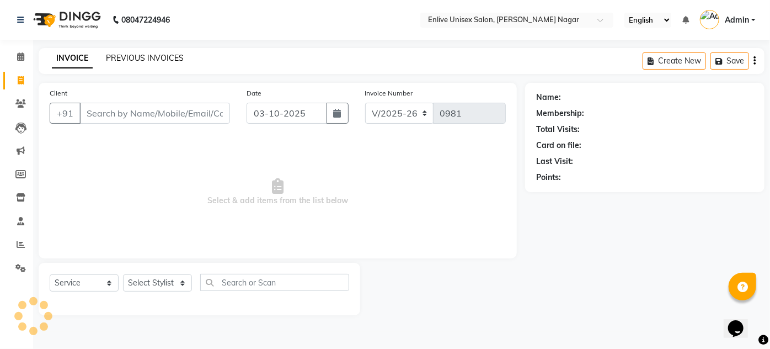
click at [138, 60] on link "PREVIOUS INVOICES" at bounding box center [145, 58] width 78 height 10
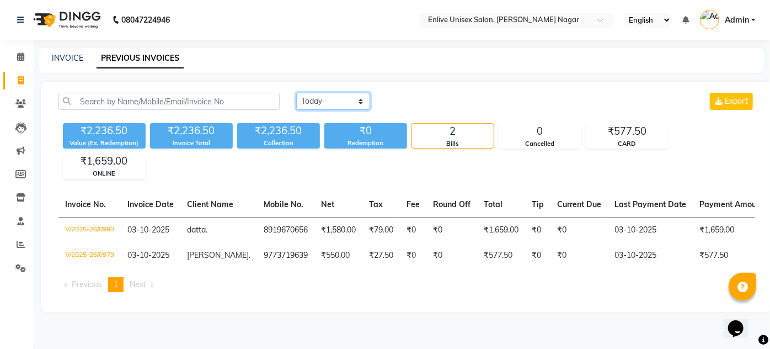
click at [359, 105] on select "[DATE] [DATE] Custom Range" at bounding box center [333, 101] width 74 height 17
select select "[DATE]"
click at [296, 93] on select "[DATE] [DATE] Custom Range" at bounding box center [333, 101] width 74 height 17
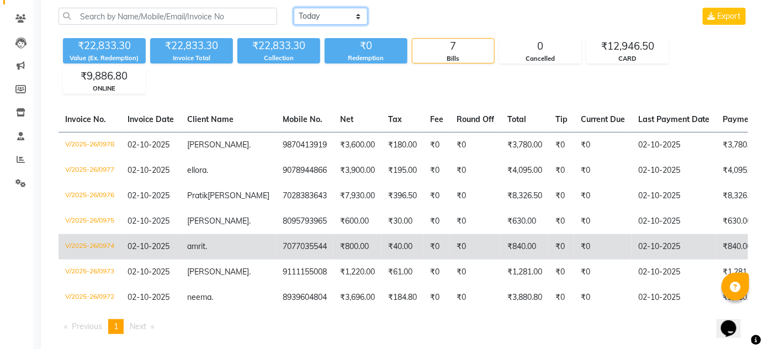
scroll to position [100, 0]
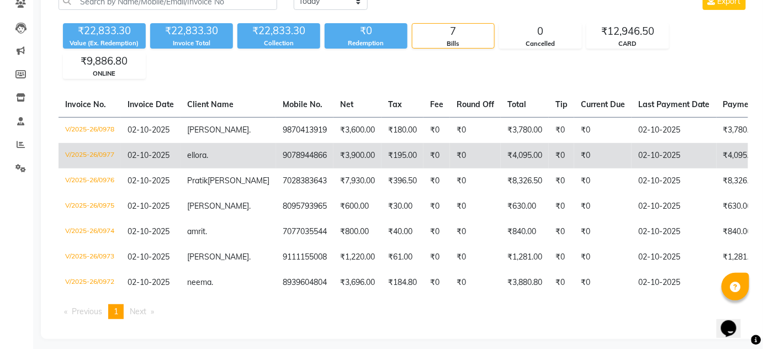
click at [223, 158] on td "ellora ." at bounding box center [227, 155] width 95 height 25
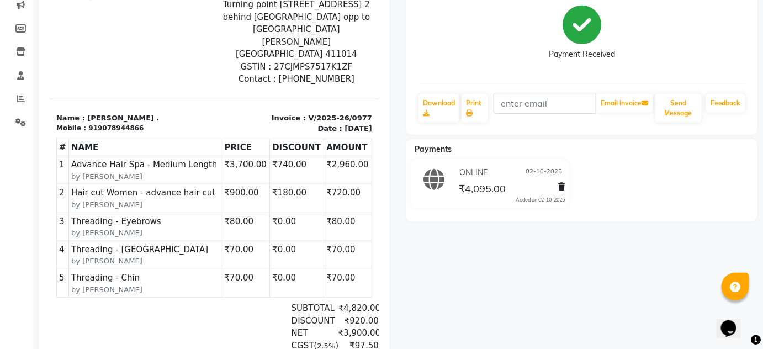
scroll to position [200, 0]
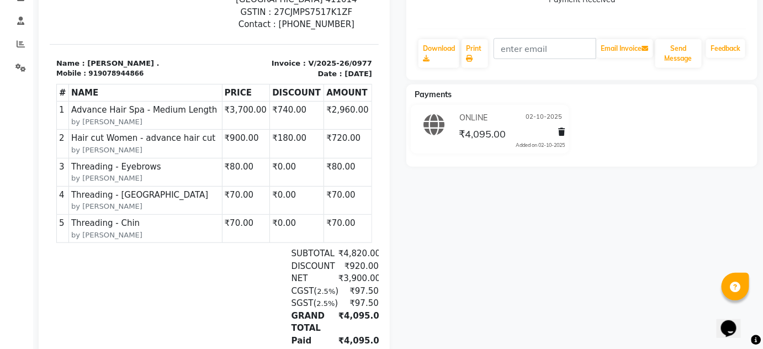
click at [433, 230] on div "ellora . Prebook Payment Received Download Print Email Invoice Send Message Fee…" at bounding box center [582, 134] width 368 height 489
drag, startPoint x: 150, startPoint y: 181, endPoint x: 206, endPoint y: 230, distance: 74.3
click at [151, 188] on td "SERVICE Threading - [GEOGRAPHIC_DATA] by [PERSON_NAME]" at bounding box center [144, 201] width 153 height 28
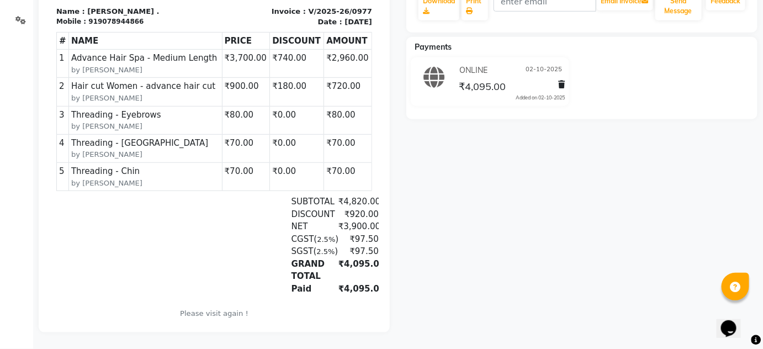
scroll to position [255, 0]
click at [314, 246] on div "SGST ( 2.5% )" at bounding box center [307, 252] width 47 height 13
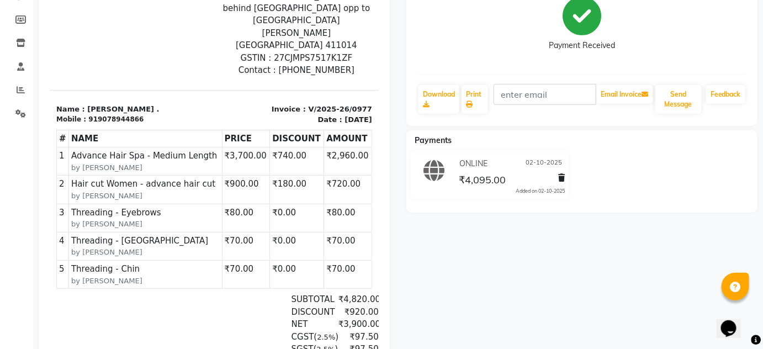
scroll to position [0, 0]
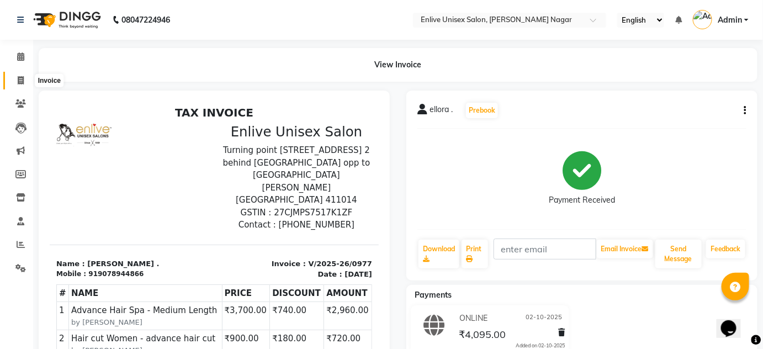
click at [22, 78] on icon at bounding box center [21, 80] width 6 height 8
select select "service"
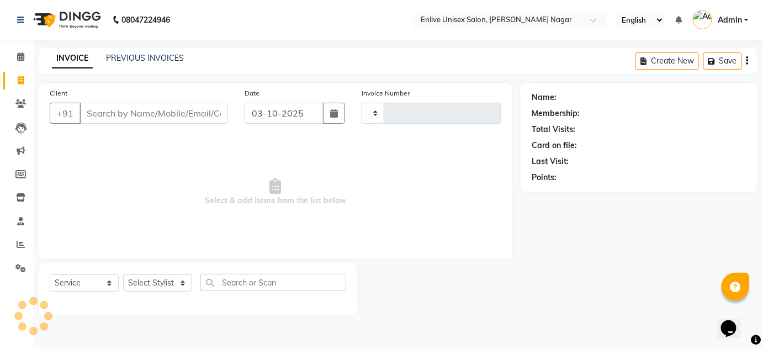
type input "0981"
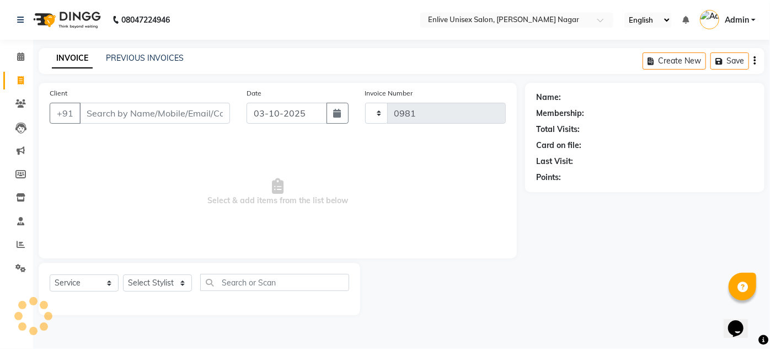
select select "145"
click at [170, 53] on link "PREVIOUS INVOICES" at bounding box center [145, 58] width 78 height 10
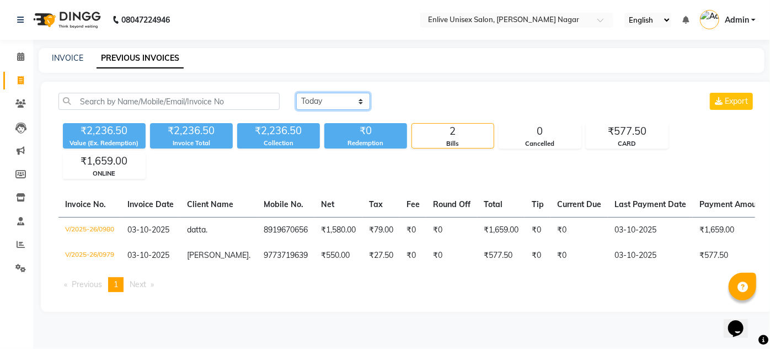
click at [360, 104] on select "[DATE] [DATE] Custom Range" at bounding box center [333, 101] width 74 height 17
select select "yesterday"
click at [296, 93] on select "[DATE] [DATE] Custom Range" at bounding box center [333, 101] width 74 height 17
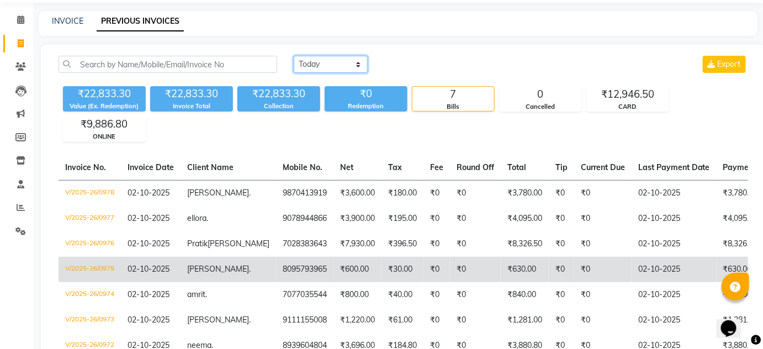
scroll to position [123, 0]
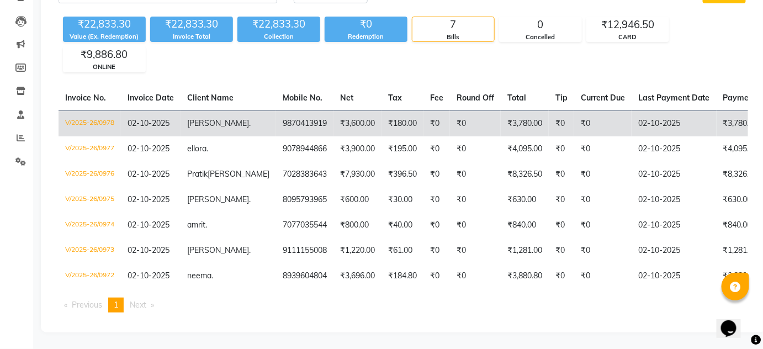
click at [276, 110] on td "9870413919" at bounding box center [304, 123] width 57 height 26
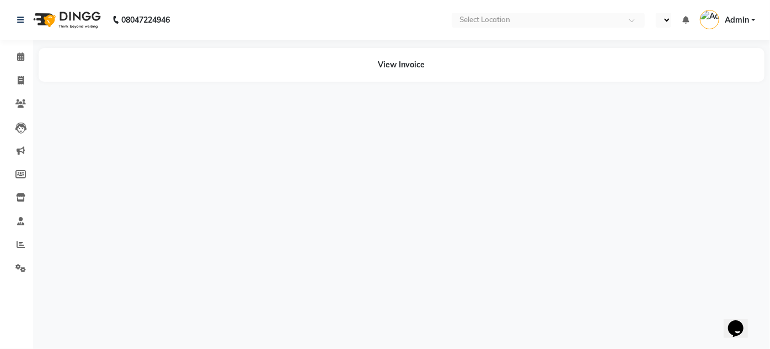
select select "en"
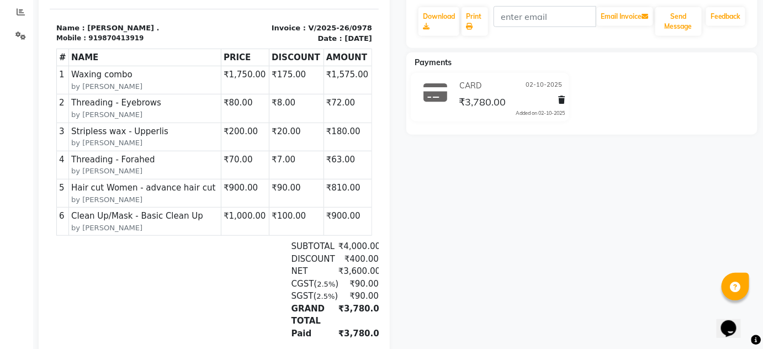
scroll to position [4, 0]
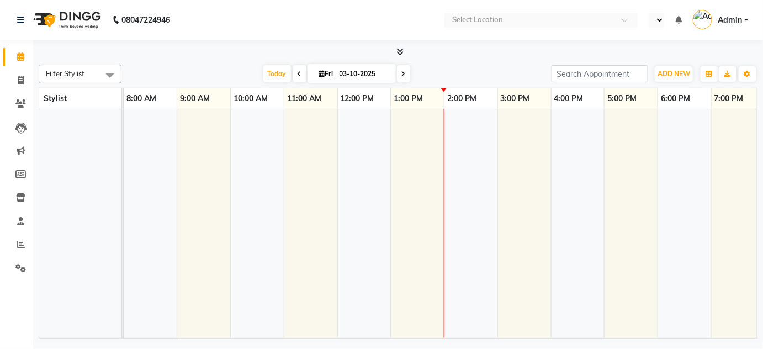
select select "en"
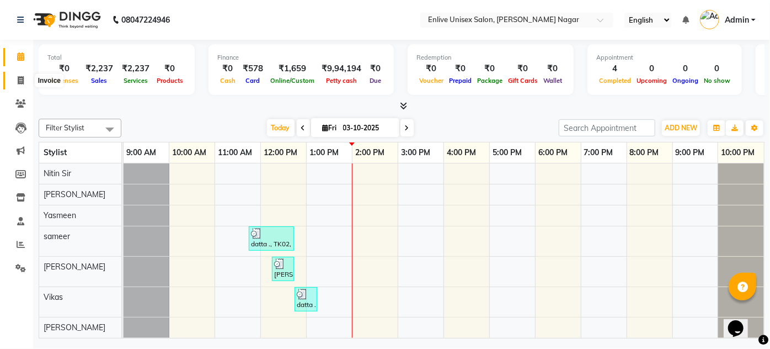
click at [20, 76] on span at bounding box center [20, 80] width 19 height 13
select select "145"
select select "service"
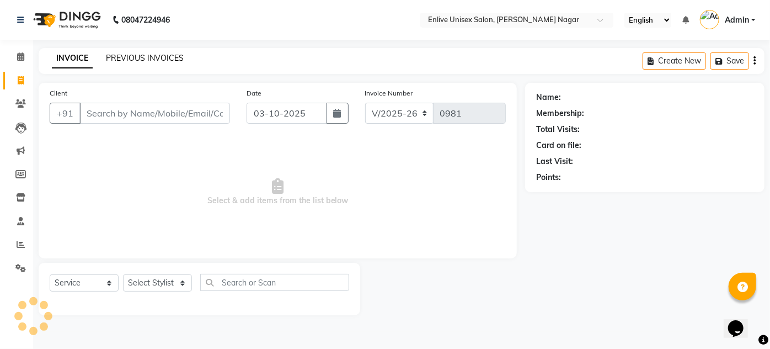
click at [158, 57] on link "PREVIOUS INVOICES" at bounding box center [145, 58] width 78 height 10
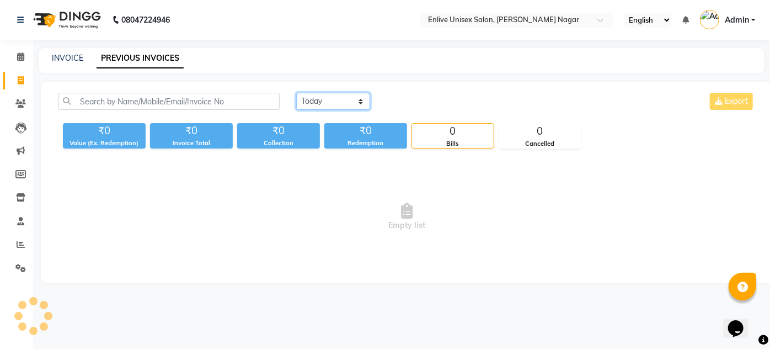
click at [360, 98] on select "[DATE] [DATE] Custom Range" at bounding box center [333, 101] width 74 height 17
select select "range"
click at [296, 93] on select "[DATE] [DATE] Custom Range" at bounding box center [333, 101] width 74 height 17
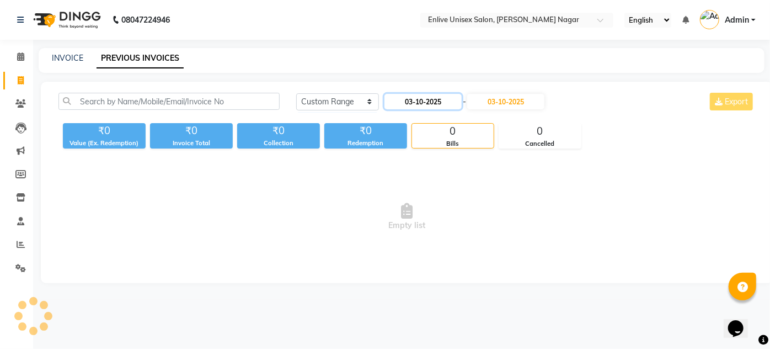
click at [457, 101] on input "03-10-2025" at bounding box center [423, 101] width 77 height 15
select select "10"
select select "2025"
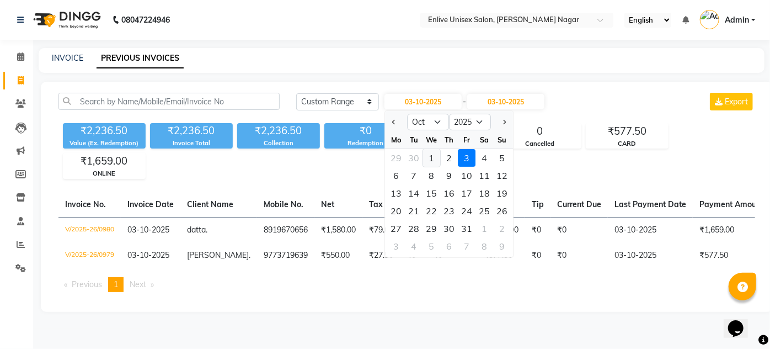
click at [439, 161] on div "1" at bounding box center [432, 158] width 18 height 18
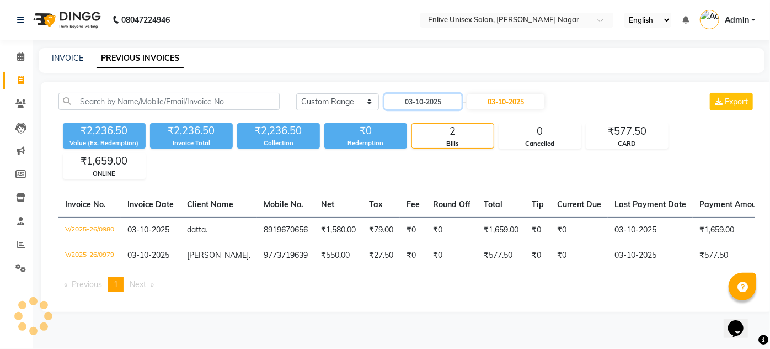
type input "01-10-2025"
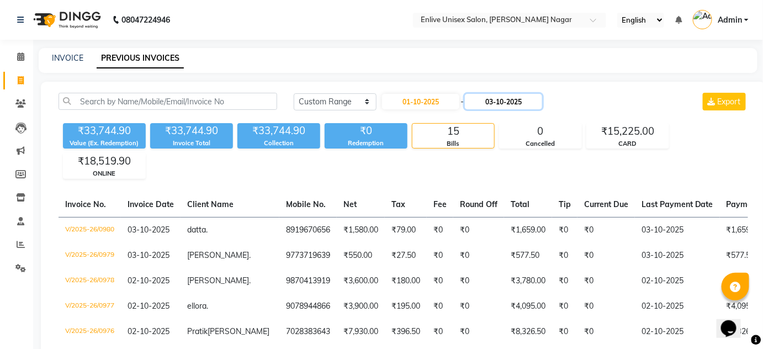
click at [515, 103] on input "03-10-2025" at bounding box center [503, 101] width 77 height 15
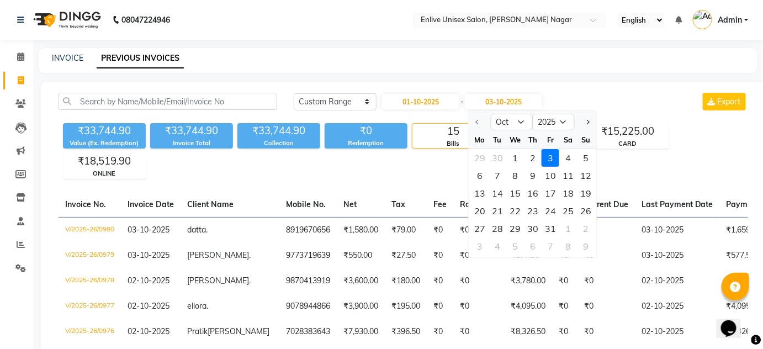
click at [515, 157] on div "1" at bounding box center [515, 158] width 18 height 18
type input "01-10-2025"
